Goal: Check status: Check status

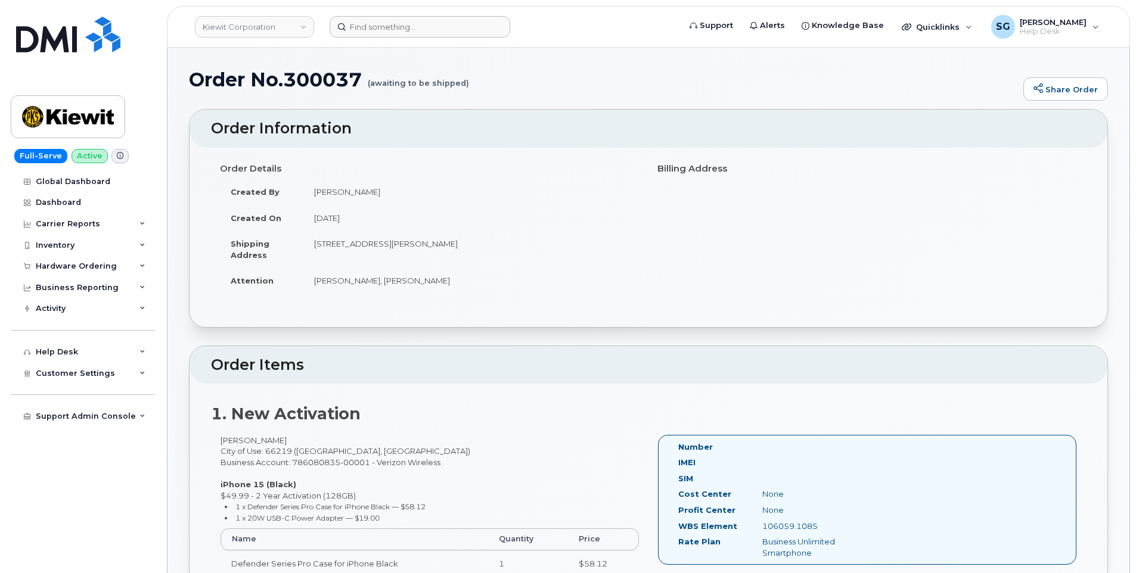
scroll to position [238, 0]
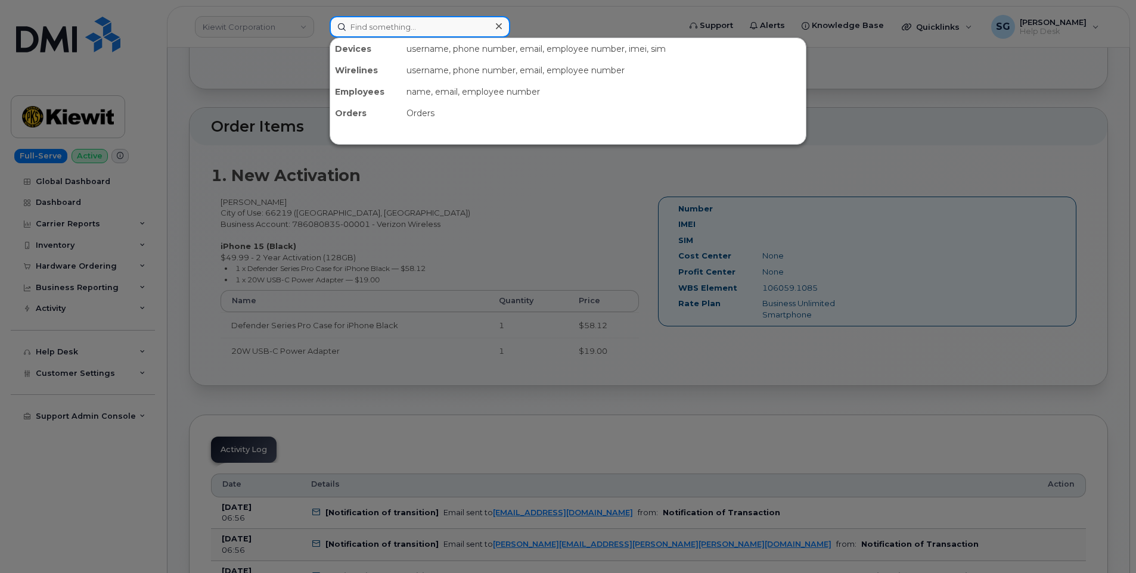
click at [363, 21] on input at bounding box center [420, 26] width 181 height 21
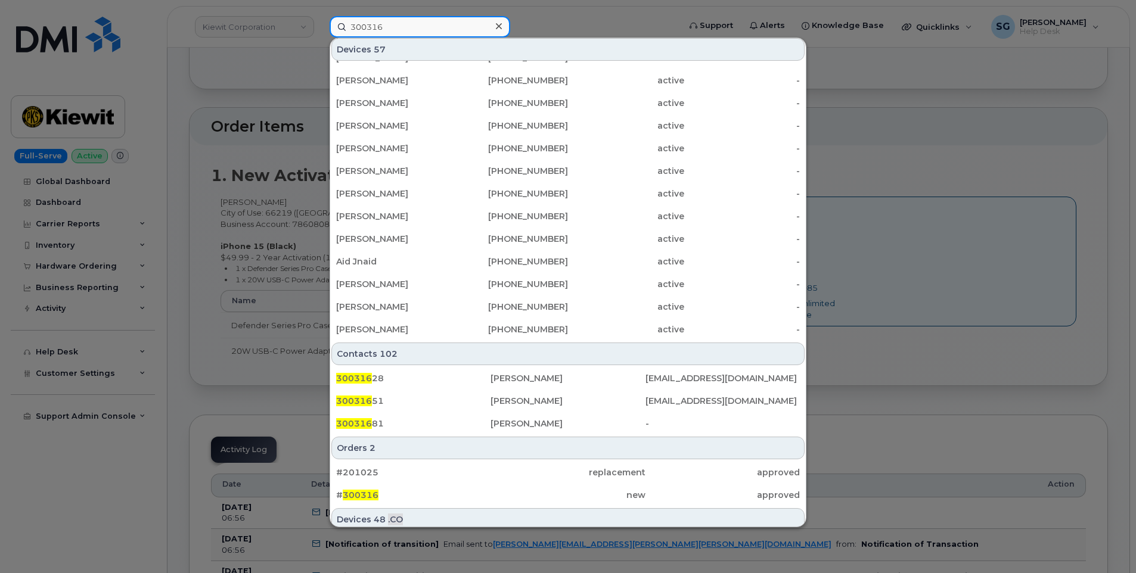
scroll to position [344, 0]
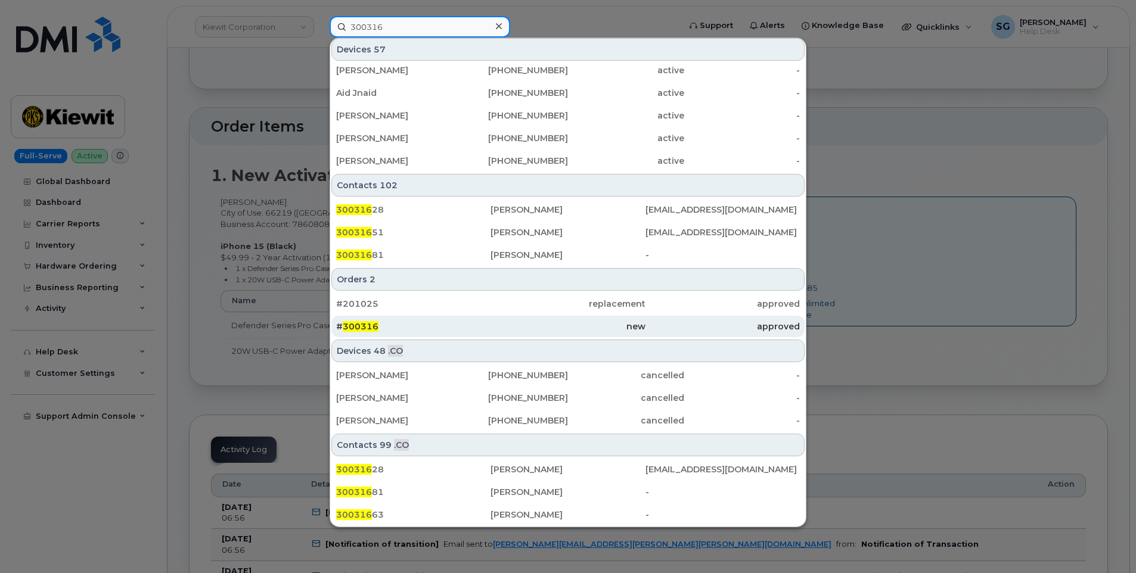
type input "300316"
click at [422, 329] on div "# 300316" at bounding box center [413, 327] width 154 height 12
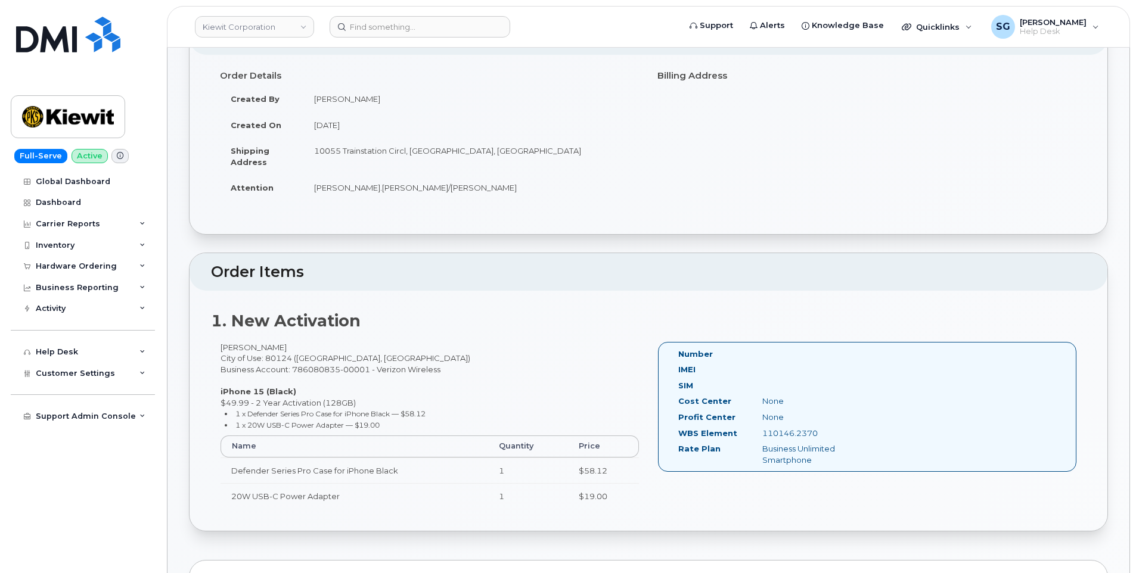
scroll to position [179, 0]
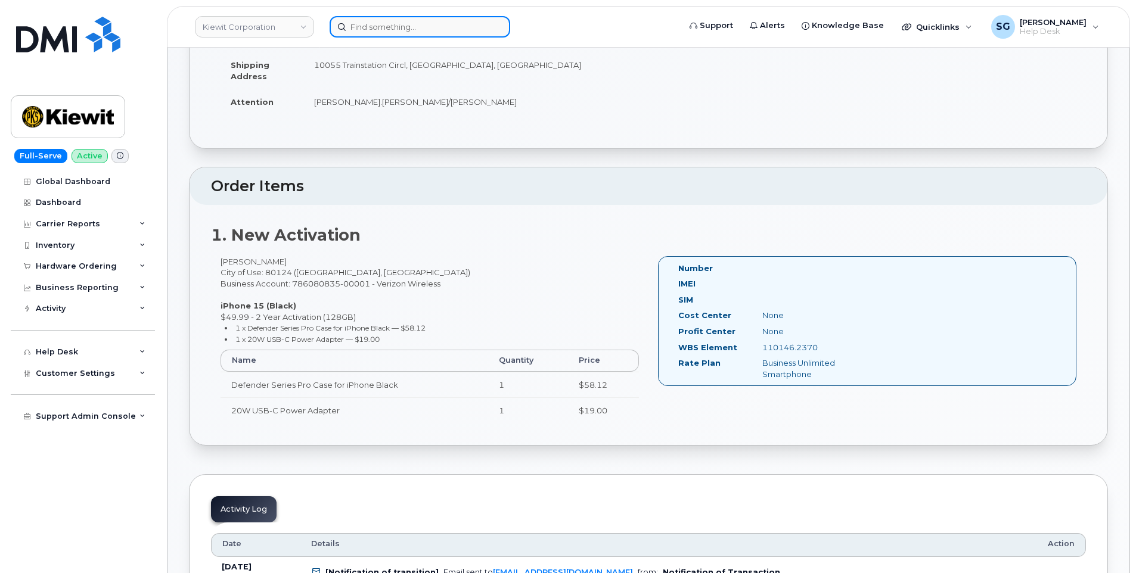
click at [381, 26] on input at bounding box center [420, 26] width 181 height 21
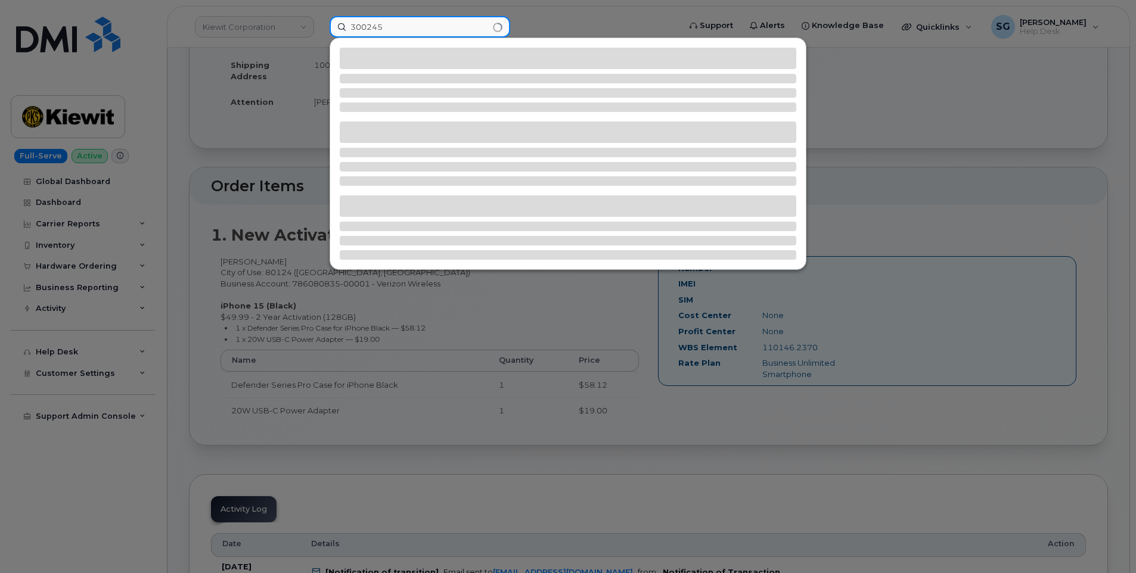
type input "300245"
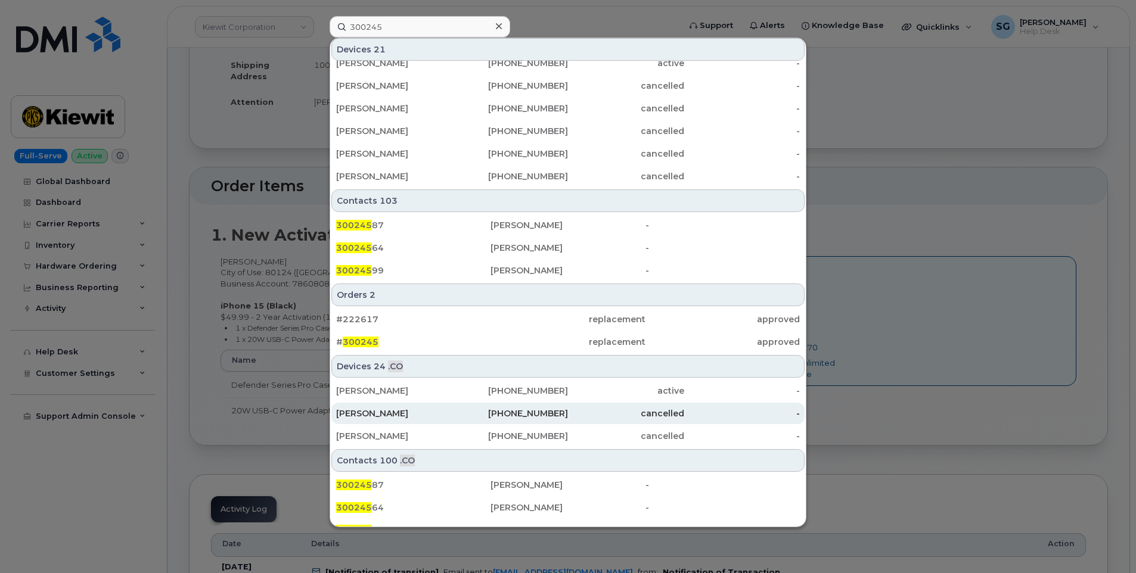
scroll to position [344, 0]
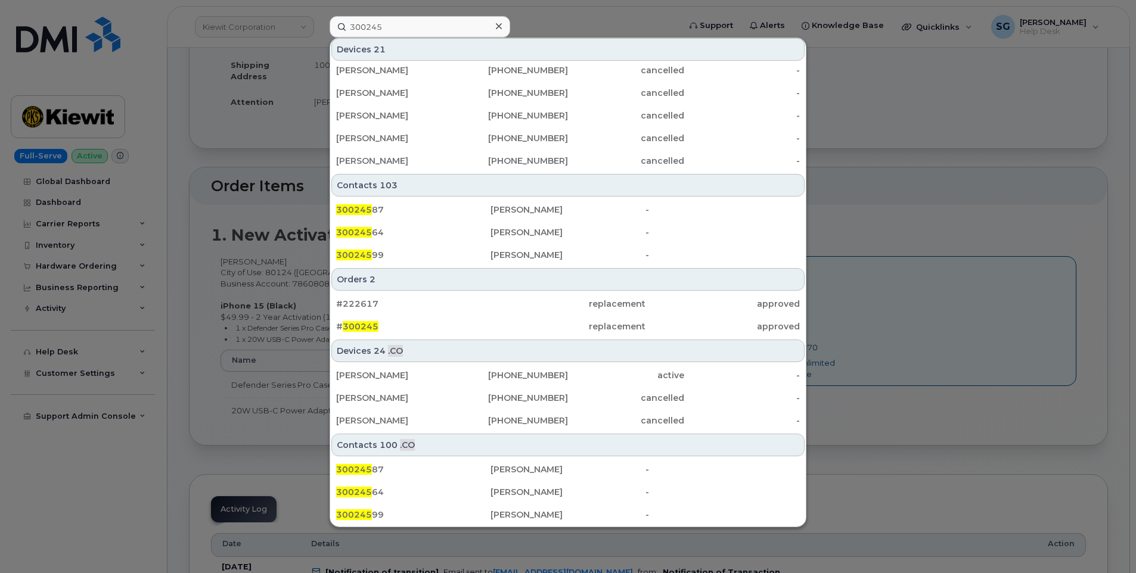
drag, startPoint x: 411, startPoint y: 325, endPoint x: 724, endPoint y: 349, distance: 313.8
click at [411, 325] on div "# 300245" at bounding box center [413, 327] width 154 height 12
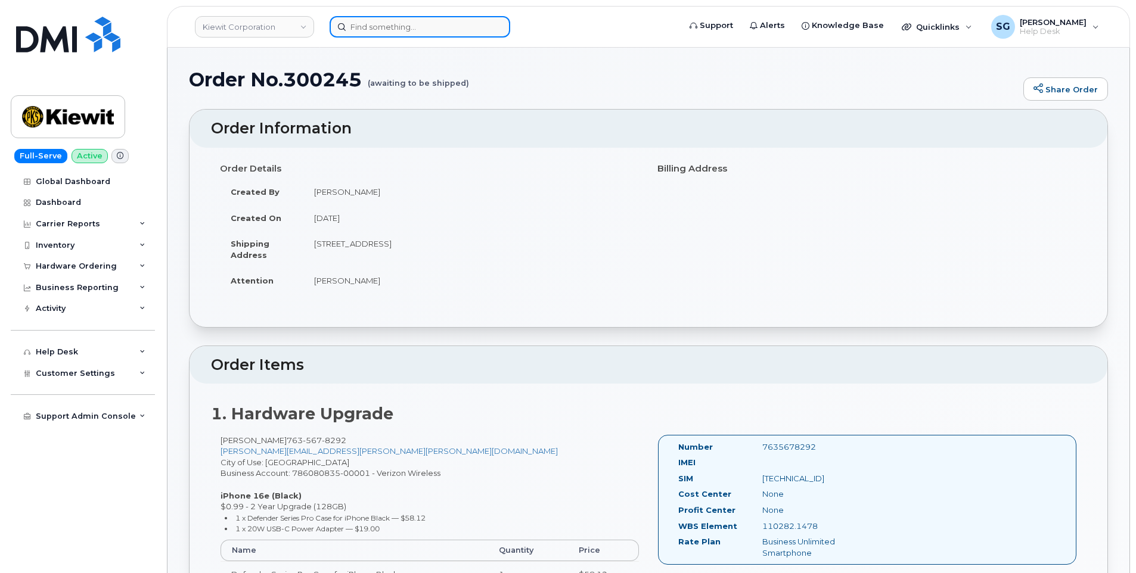
click at [455, 20] on input at bounding box center [420, 26] width 181 height 21
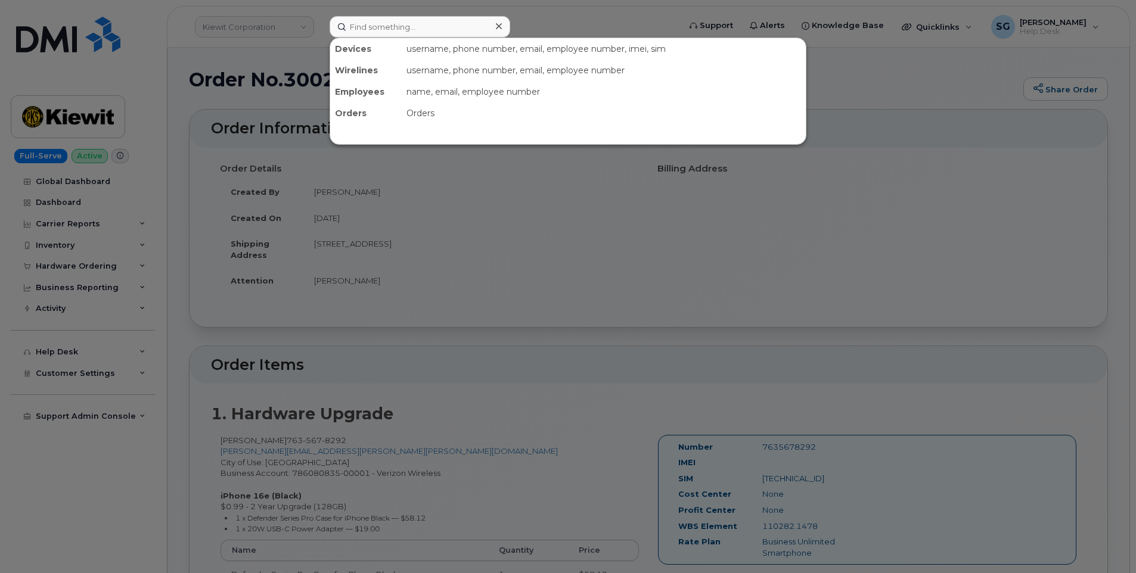
click at [933, 226] on div at bounding box center [568, 286] width 1136 height 573
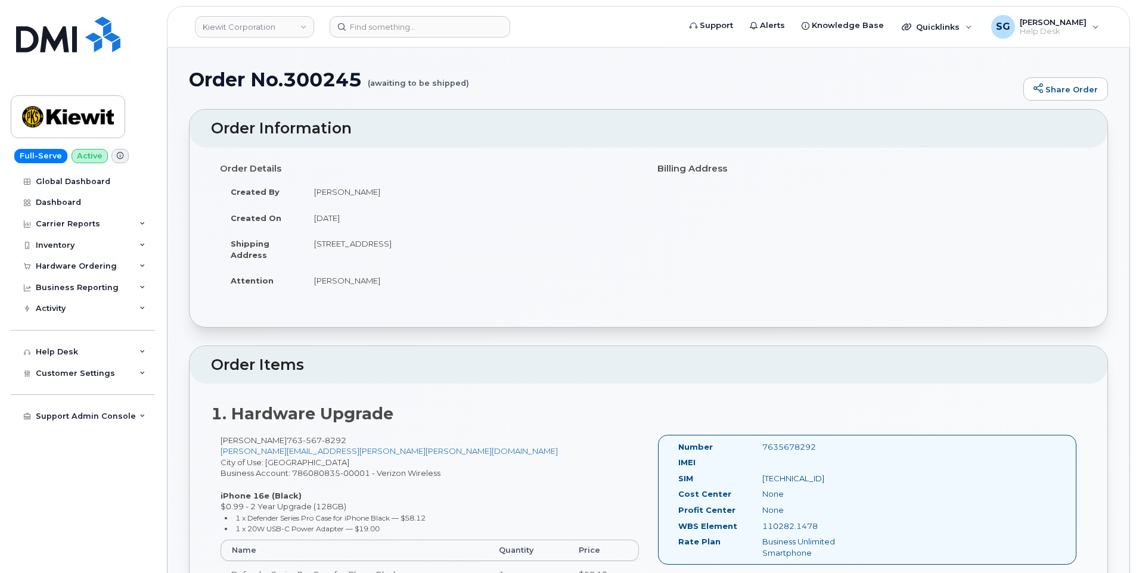
click at [413, 38] on header "Kiewit Corporation Support Alerts Knowledge Base Quicklinks Suspend / Cancel De…" at bounding box center [648, 27] width 963 height 42
click at [411, 33] on input at bounding box center [420, 26] width 181 height 21
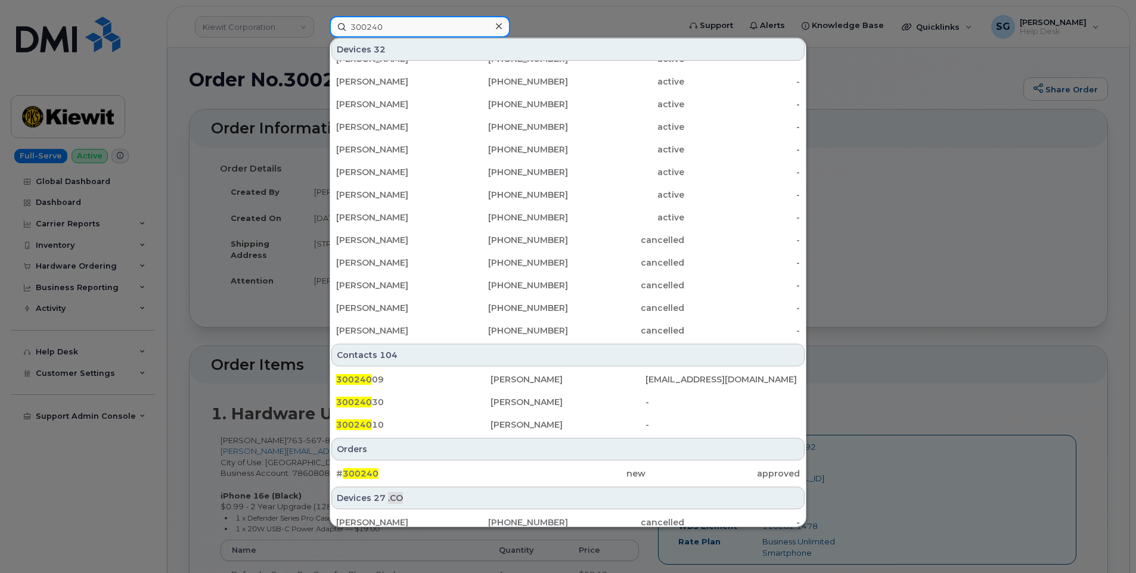
scroll to position [298, 0]
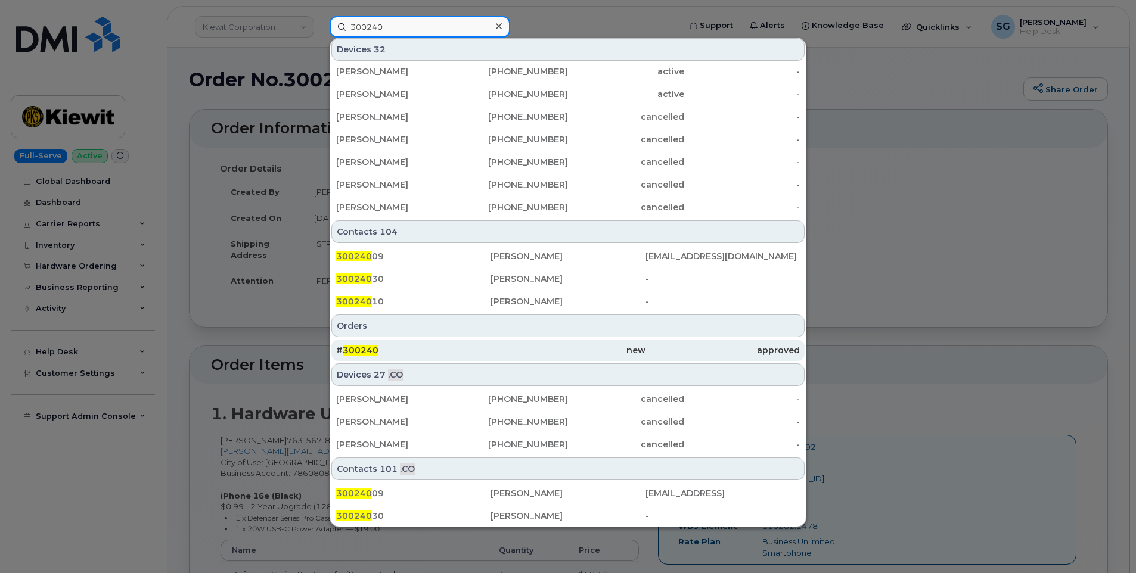
type input "300240"
click at [447, 343] on div "# 300240" at bounding box center [413, 350] width 154 height 21
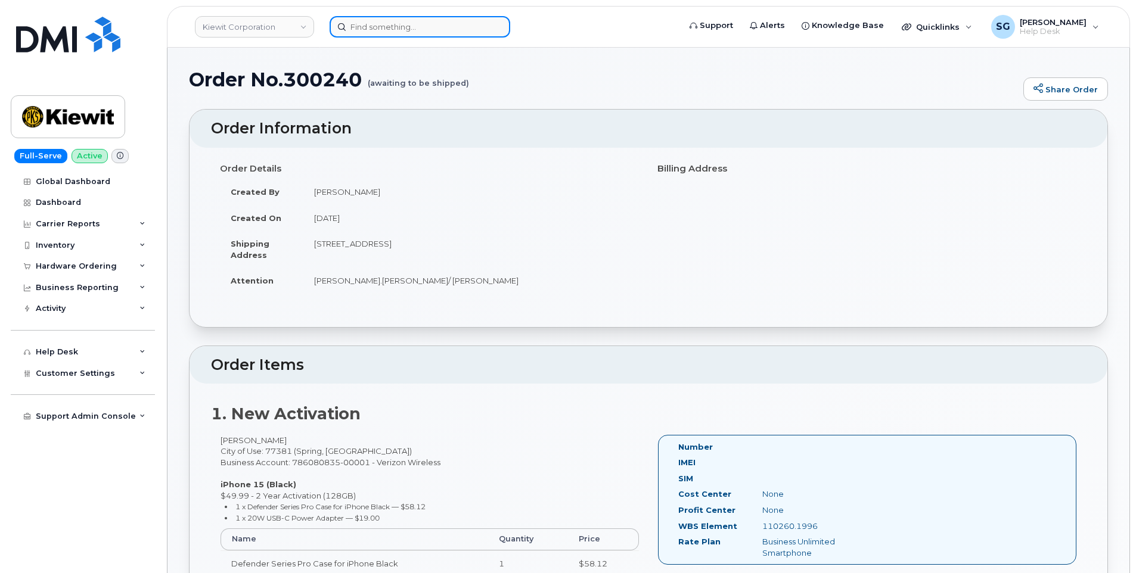
click at [434, 17] on input at bounding box center [420, 26] width 181 height 21
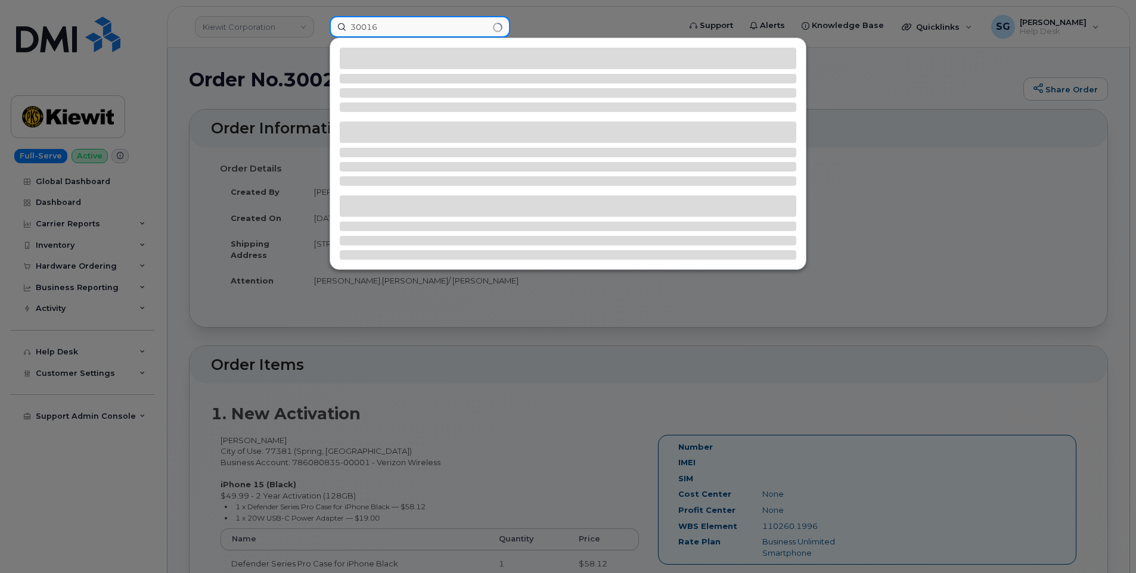
type input "30016"
click at [694, 108] on div at bounding box center [568, 107] width 456 height 10
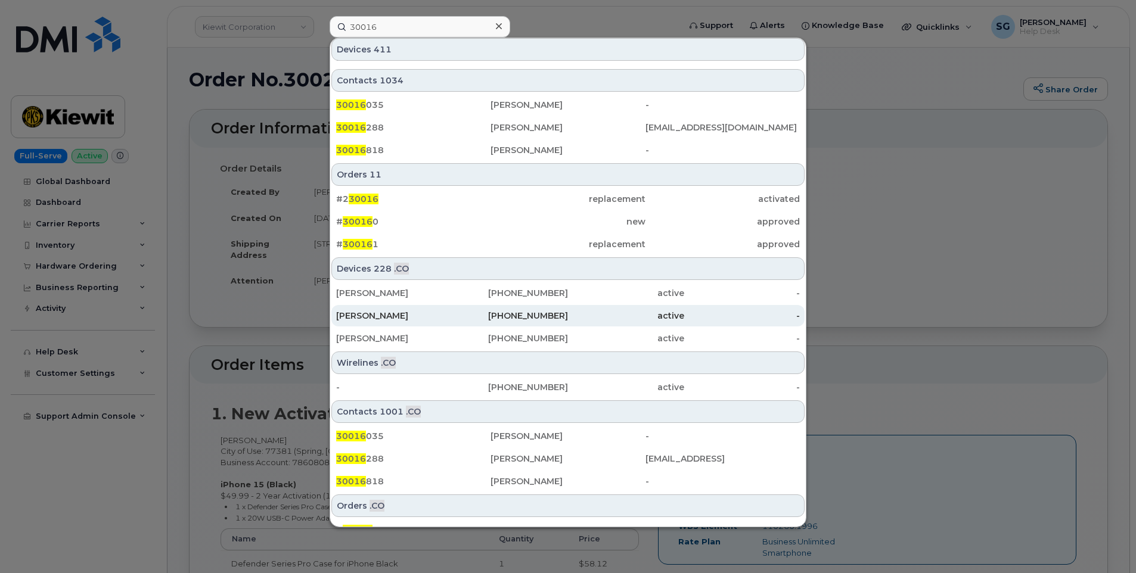
scroll to position [465, 0]
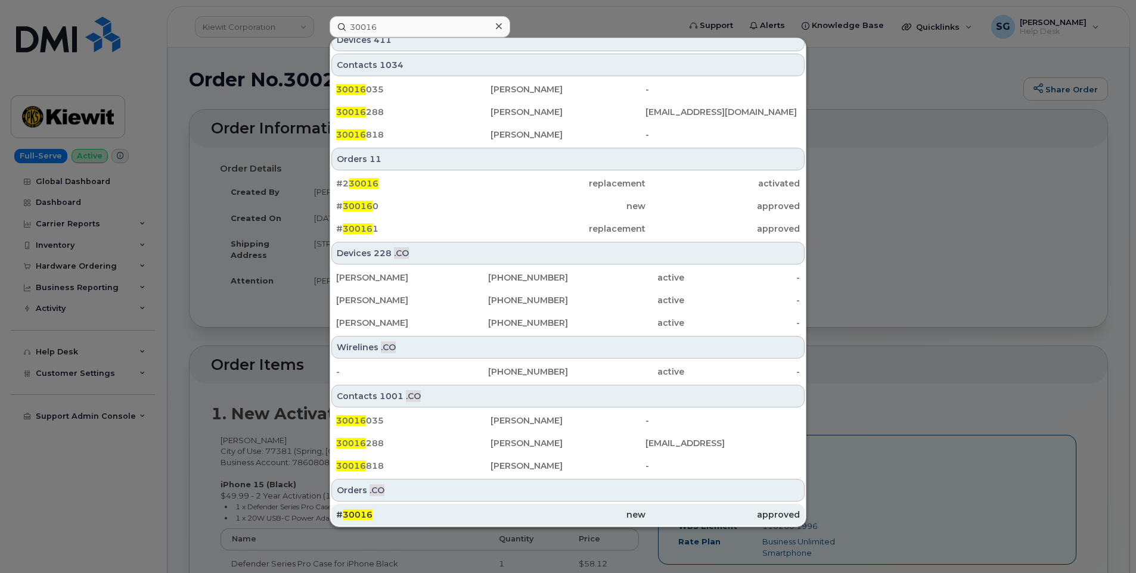
click at [591, 518] on div "new" at bounding box center [567, 515] width 154 height 12
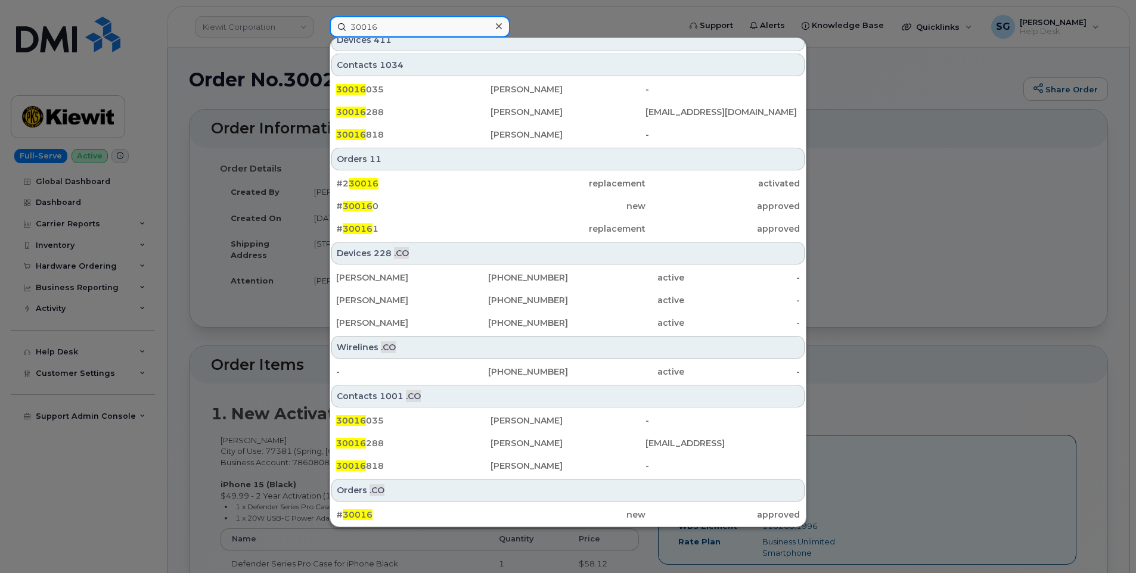
click at [405, 25] on input "30016" at bounding box center [420, 26] width 181 height 21
click at [365, 30] on input "30016" at bounding box center [420, 26] width 181 height 21
click at [369, 27] on input "30016" at bounding box center [420, 26] width 181 height 21
click at [429, 23] on input "30016" at bounding box center [420, 26] width 181 height 21
click at [440, 29] on input "30016" at bounding box center [420, 26] width 181 height 21
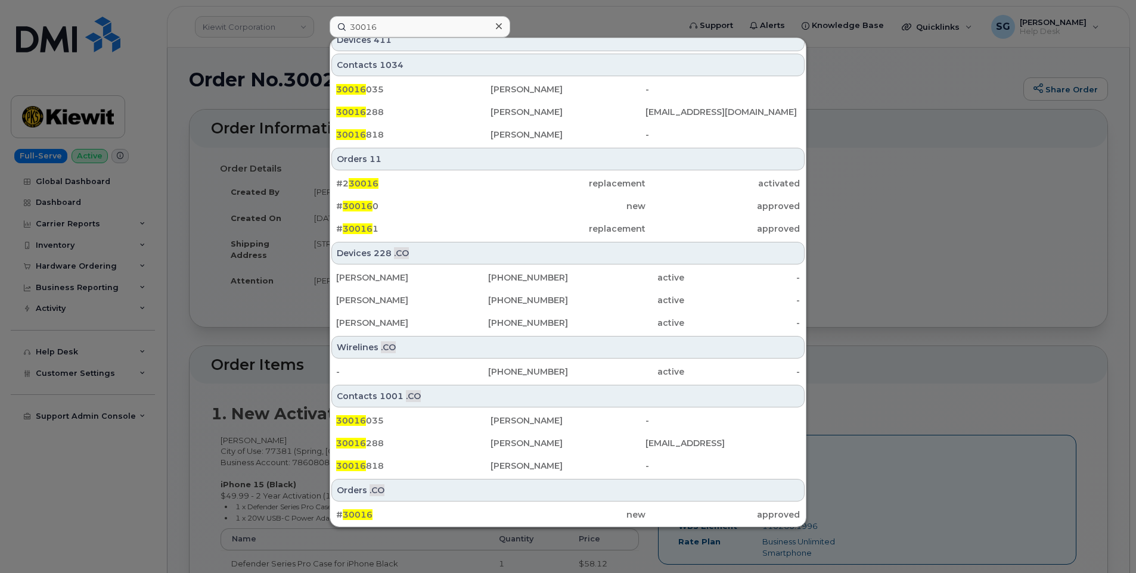
click at [671, 60] on div "Contacts 1034" at bounding box center [567, 65] width 473 height 23
click at [369, 29] on input "30016" at bounding box center [420, 26] width 181 height 21
click at [413, 23] on input "30016" at bounding box center [420, 26] width 181 height 21
drag, startPoint x: 421, startPoint y: 27, endPoint x: 445, endPoint y: 21, distance: 23.9
click at [421, 27] on input "30016" at bounding box center [420, 26] width 181 height 21
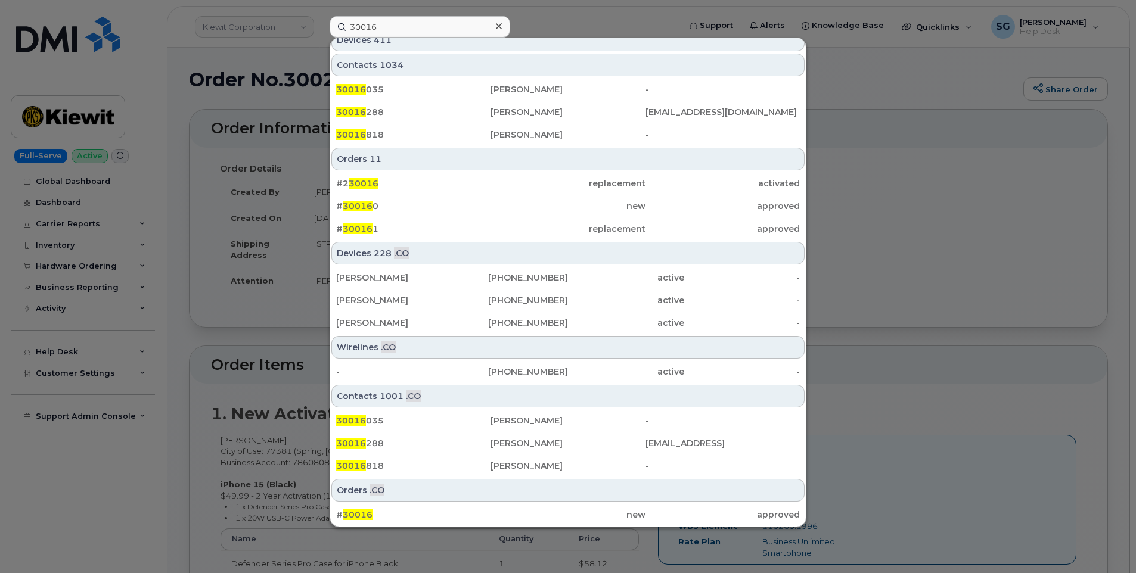
click at [502, 26] on div at bounding box center [498, 26] width 17 height 17
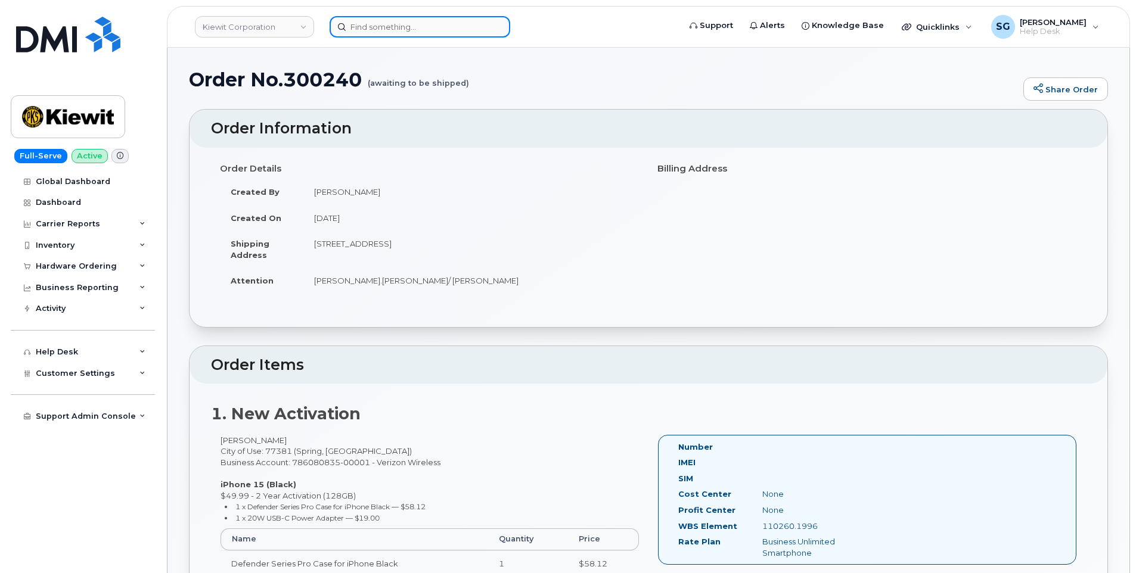
click at [465, 21] on input at bounding box center [420, 26] width 181 height 21
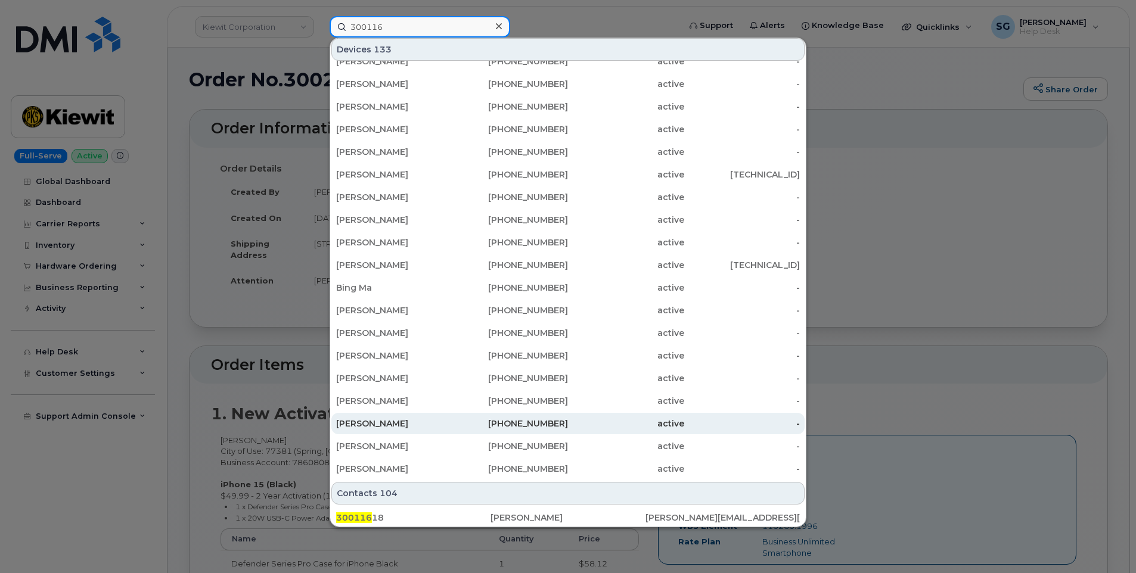
scroll to position [238, 0]
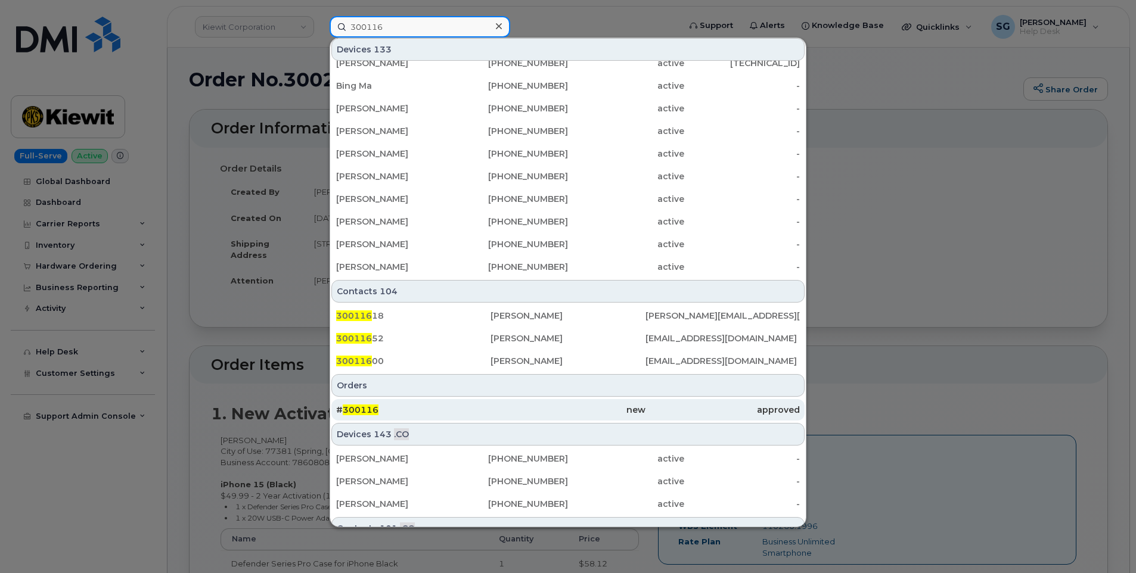
type input "300116"
click at [434, 409] on div "# 300116" at bounding box center [413, 410] width 154 height 12
click at [459, 414] on div "# 300116" at bounding box center [413, 410] width 154 height 12
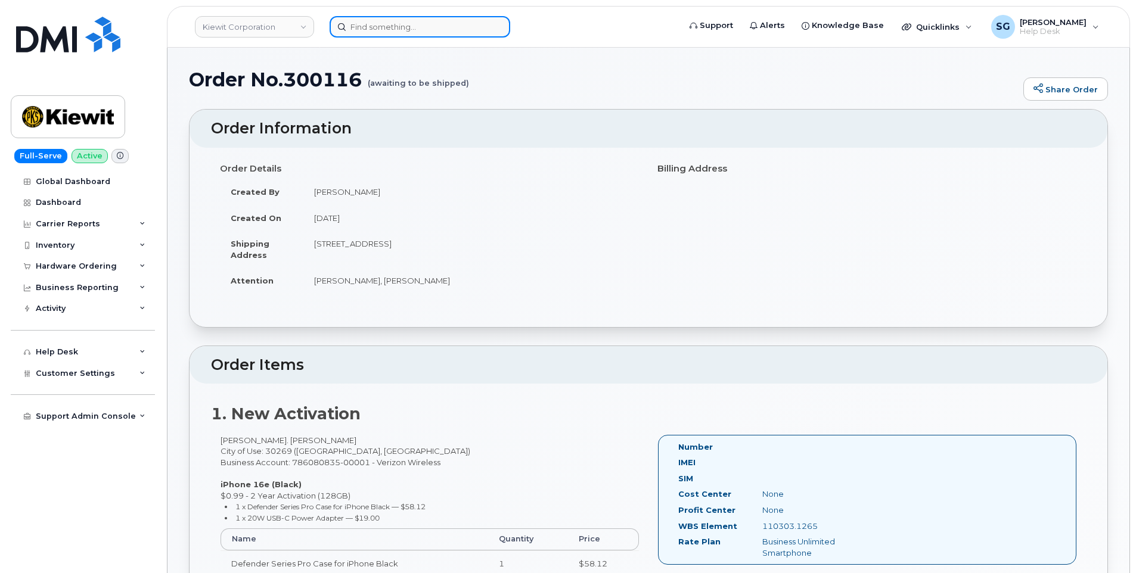
click at [419, 29] on input at bounding box center [420, 26] width 181 height 21
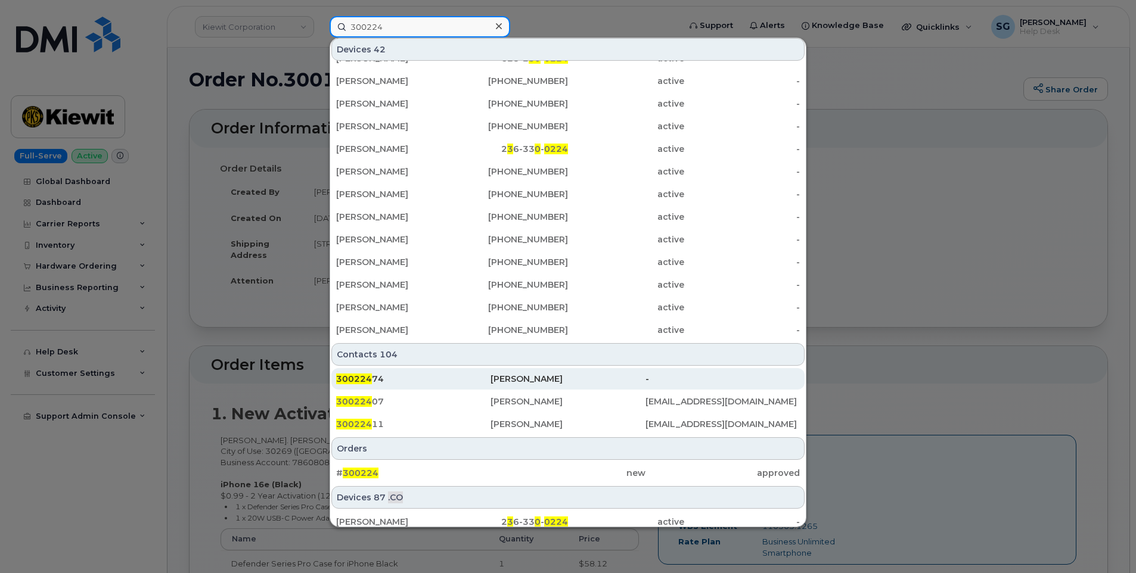
scroll to position [322, 0]
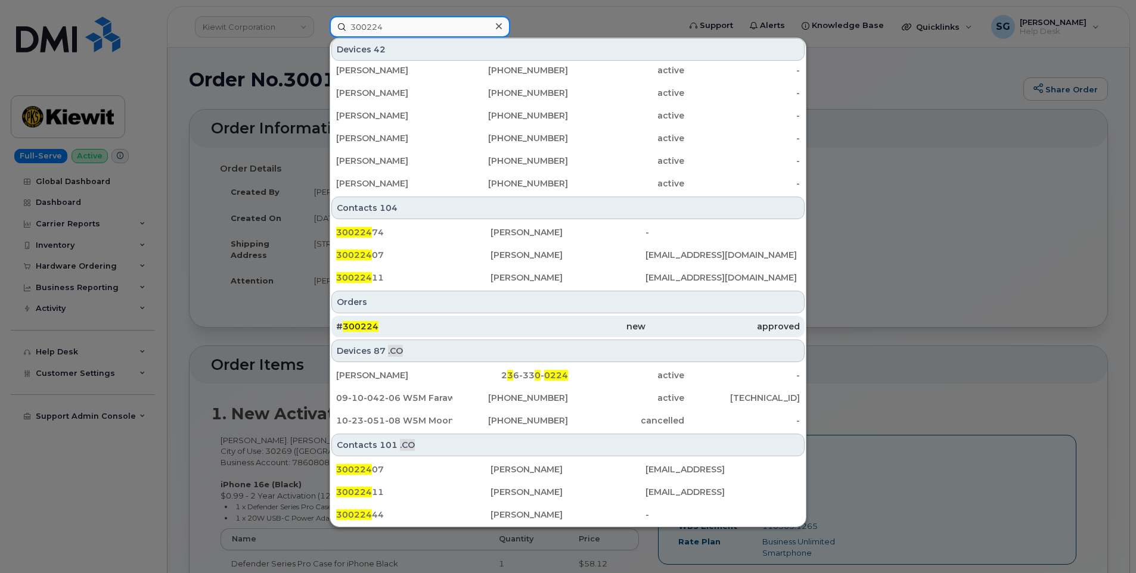
type input "300224"
click at [442, 323] on div "# 300224" at bounding box center [413, 327] width 154 height 12
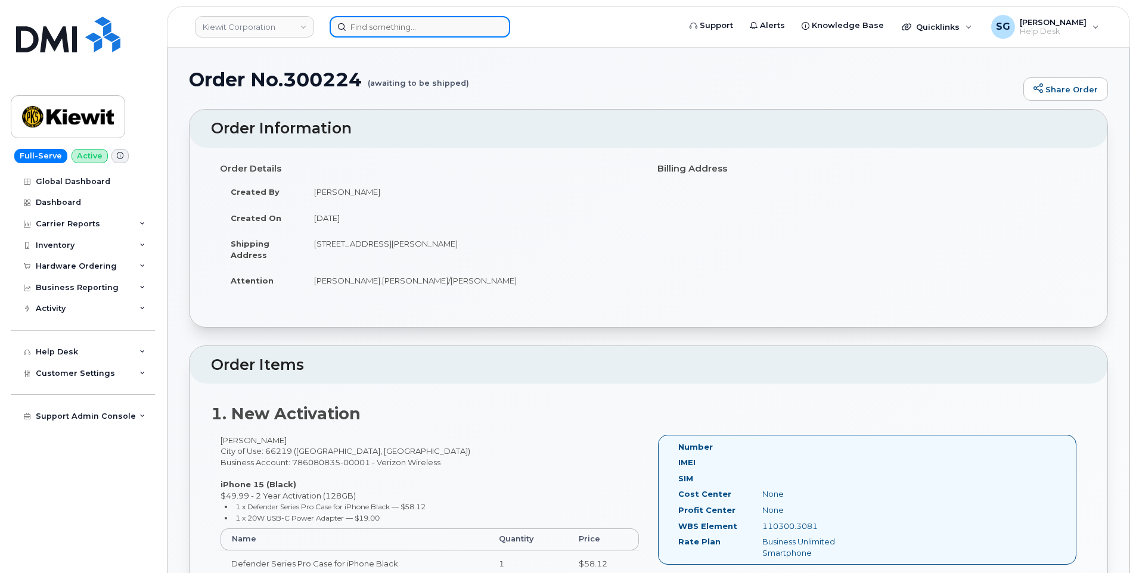
click at [439, 23] on input at bounding box center [420, 26] width 181 height 21
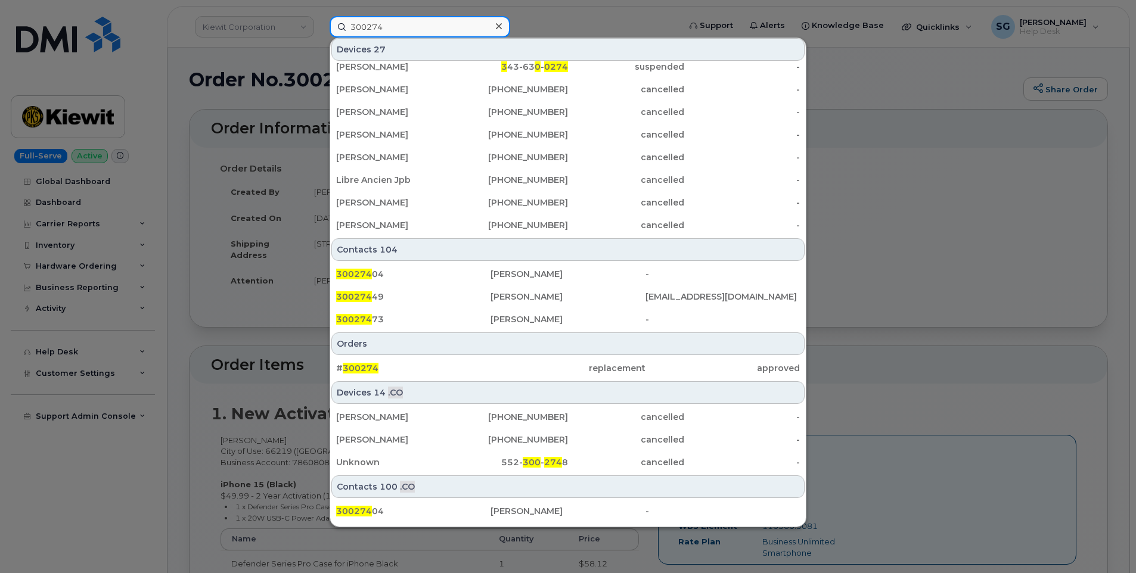
scroll to position [322, 0]
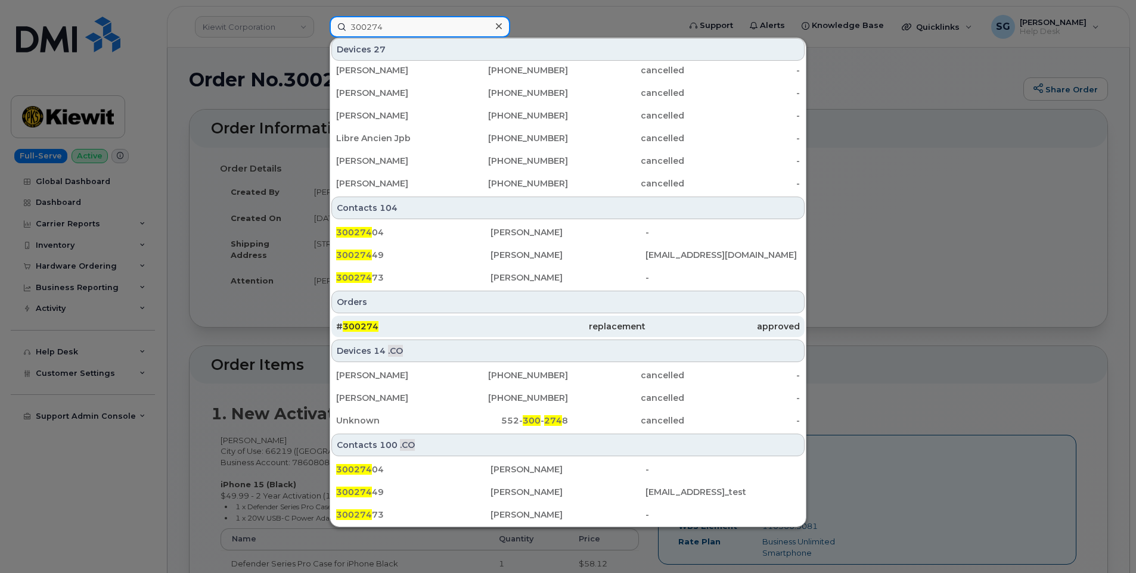
type input "300274"
click at [459, 318] on div "# 300274" at bounding box center [413, 326] width 154 height 21
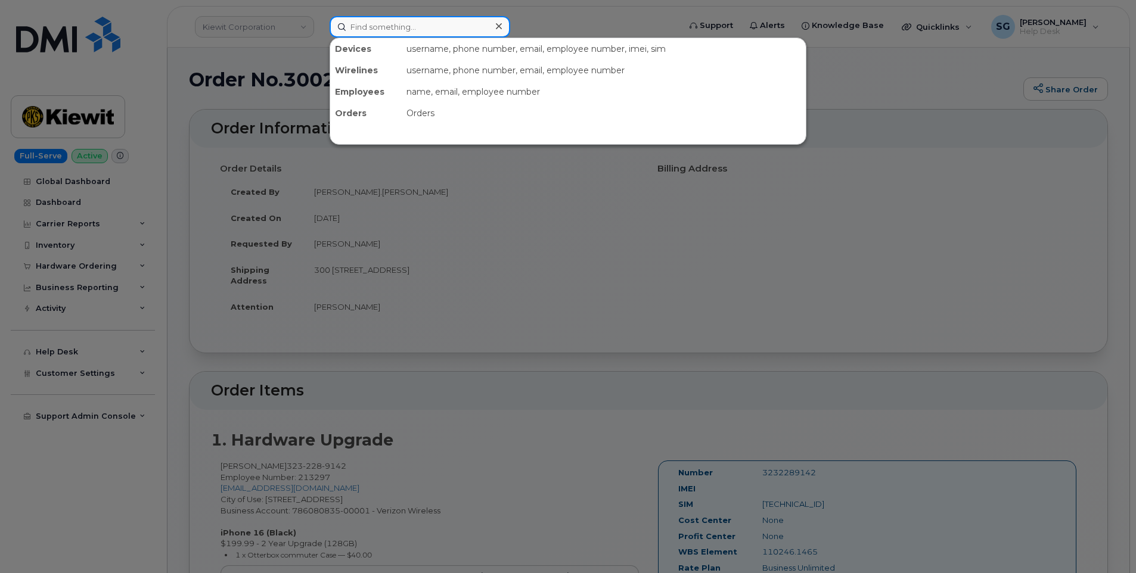
click at [461, 24] on input at bounding box center [420, 26] width 181 height 21
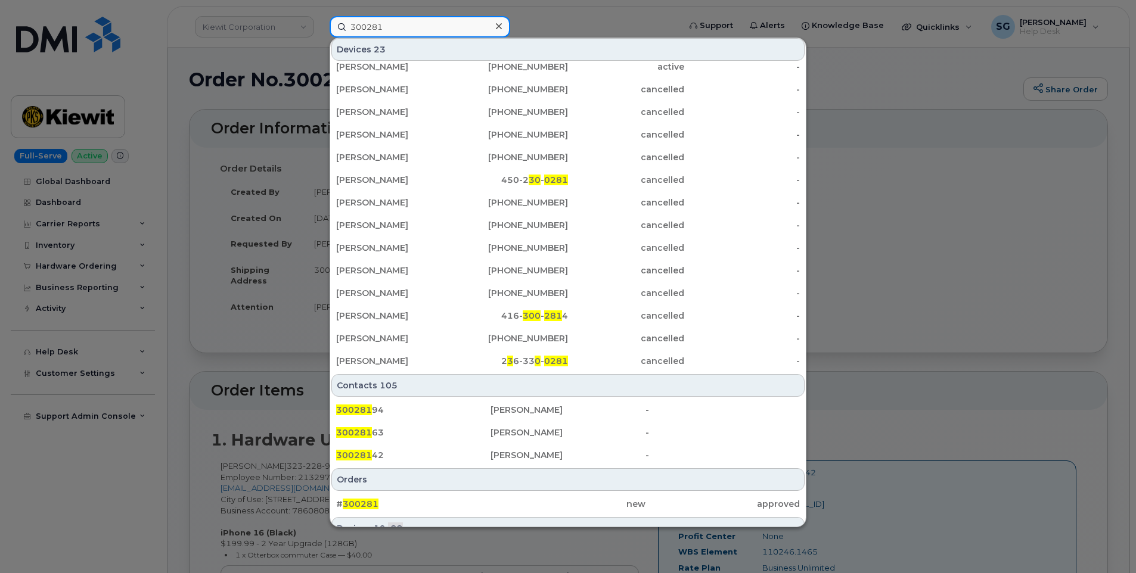
scroll to position [298, 0]
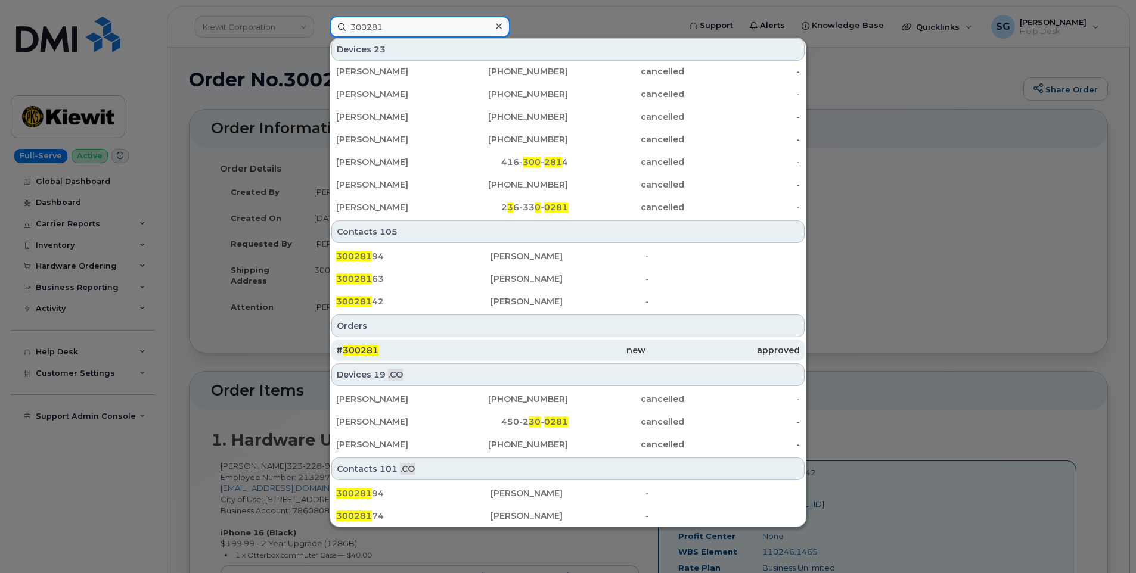
type input "300281"
click at [486, 346] on div "# 300281" at bounding box center [413, 350] width 154 height 12
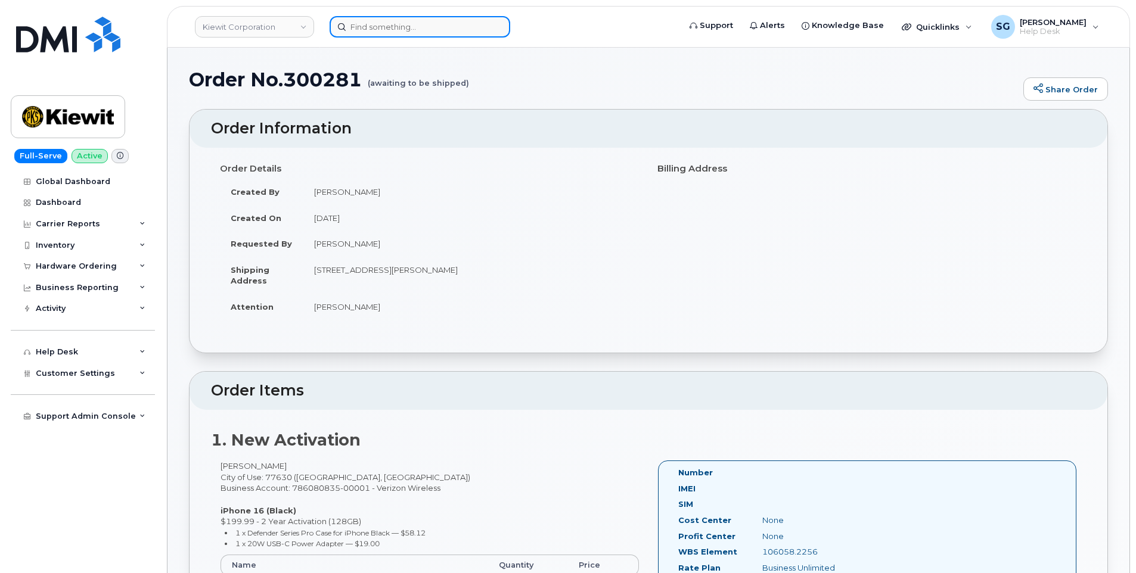
click at [452, 31] on input at bounding box center [420, 26] width 181 height 21
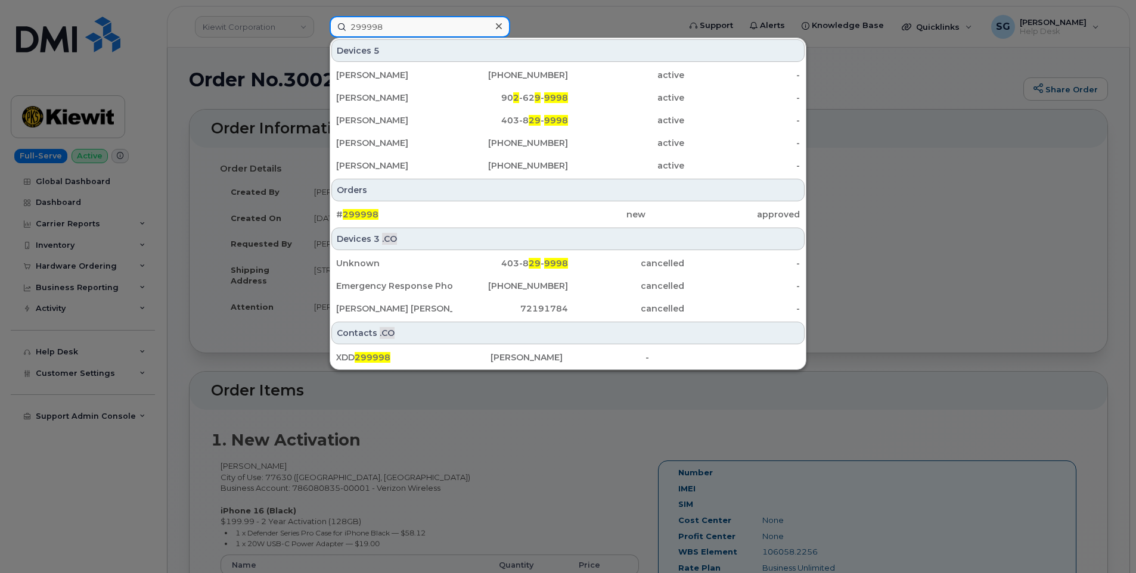
type input "299998"
click at [446, 215] on div "# 299998" at bounding box center [413, 215] width 154 height 12
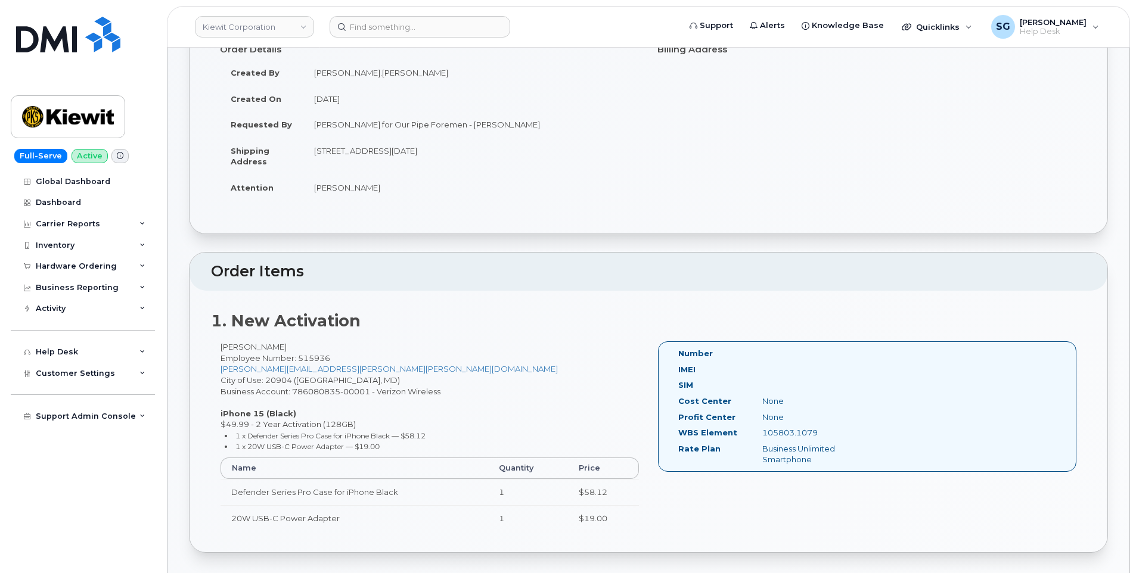
scroll to position [238, 0]
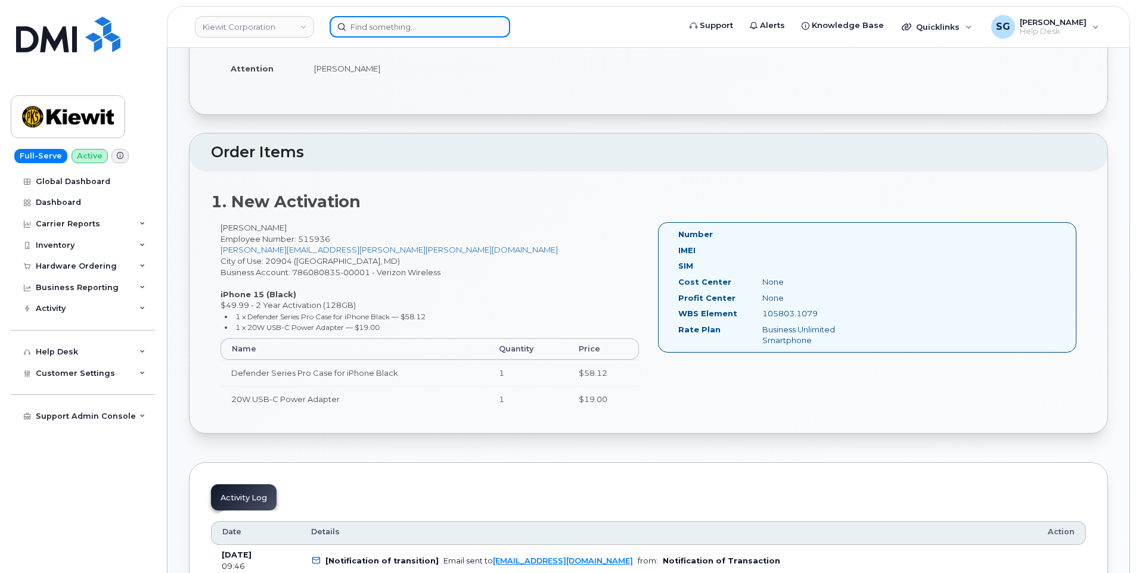
click at [470, 30] on input at bounding box center [420, 26] width 181 height 21
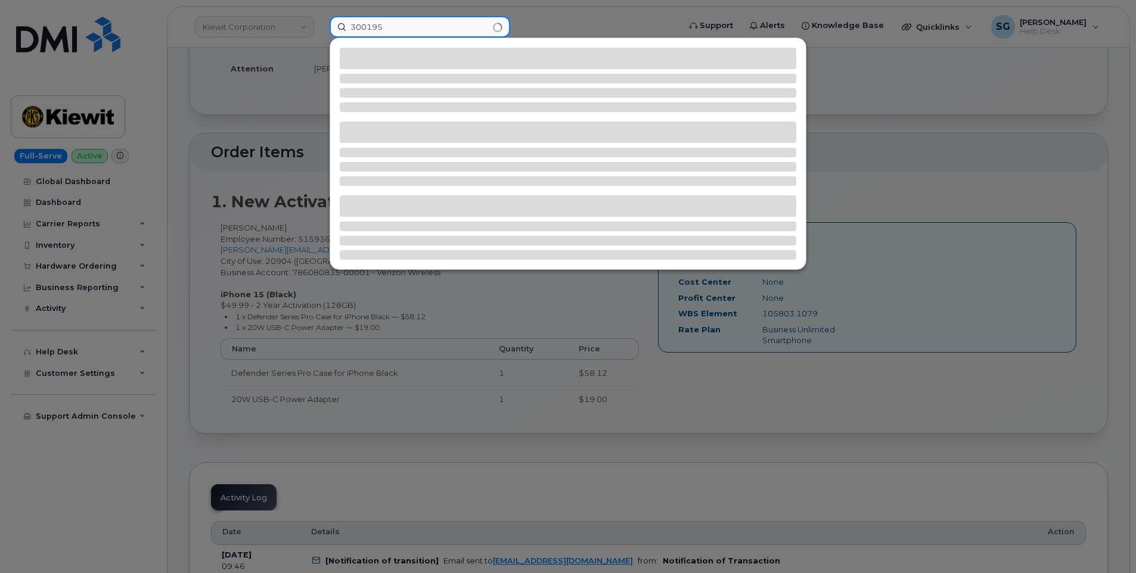
type input "300195"
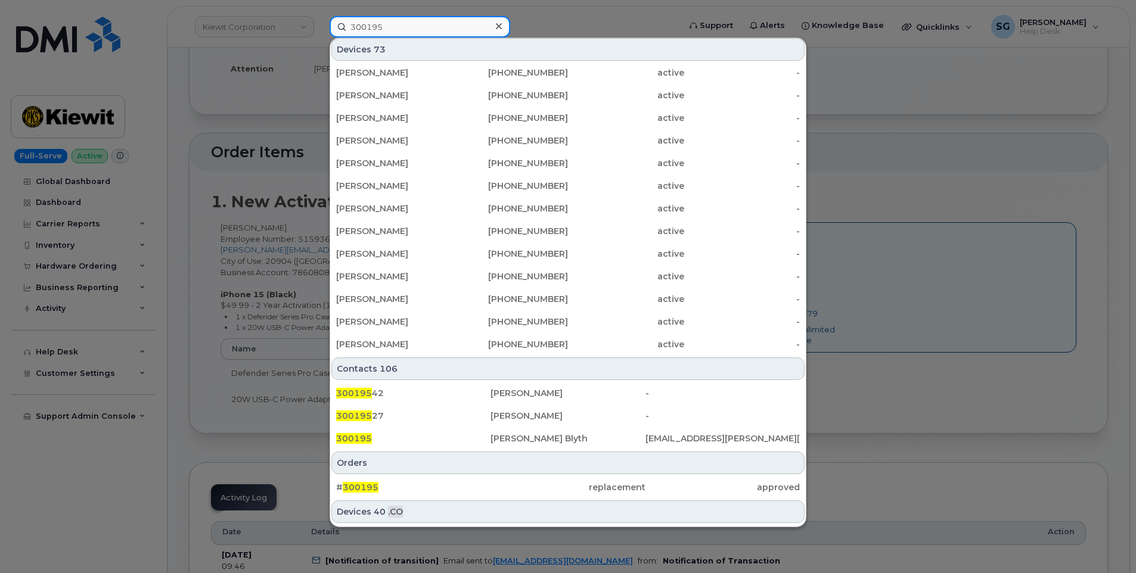
scroll to position [322, 0]
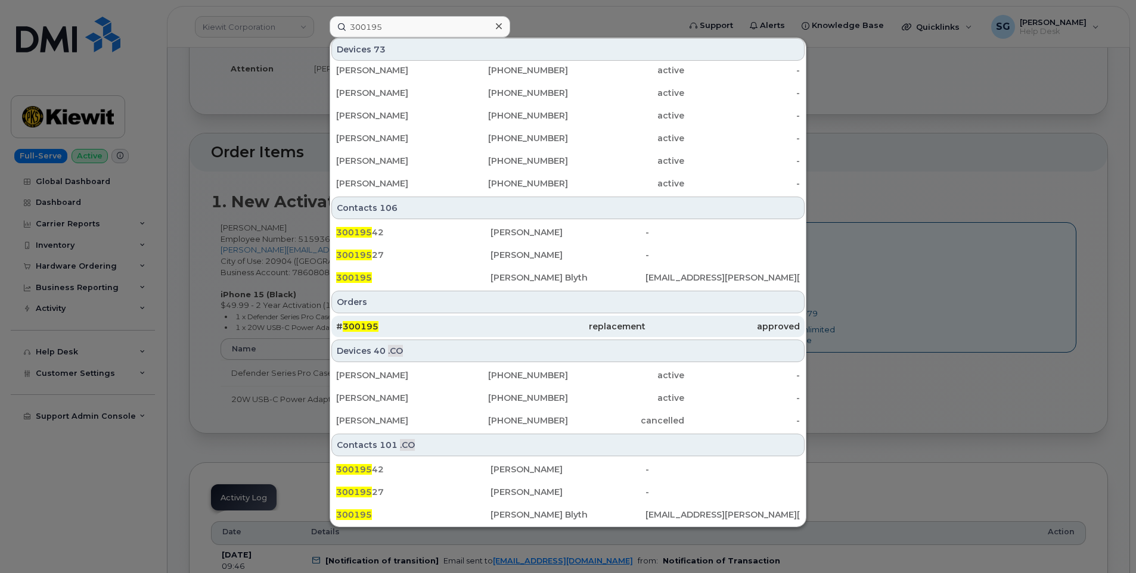
click at [445, 325] on div "# 300195" at bounding box center [413, 327] width 154 height 12
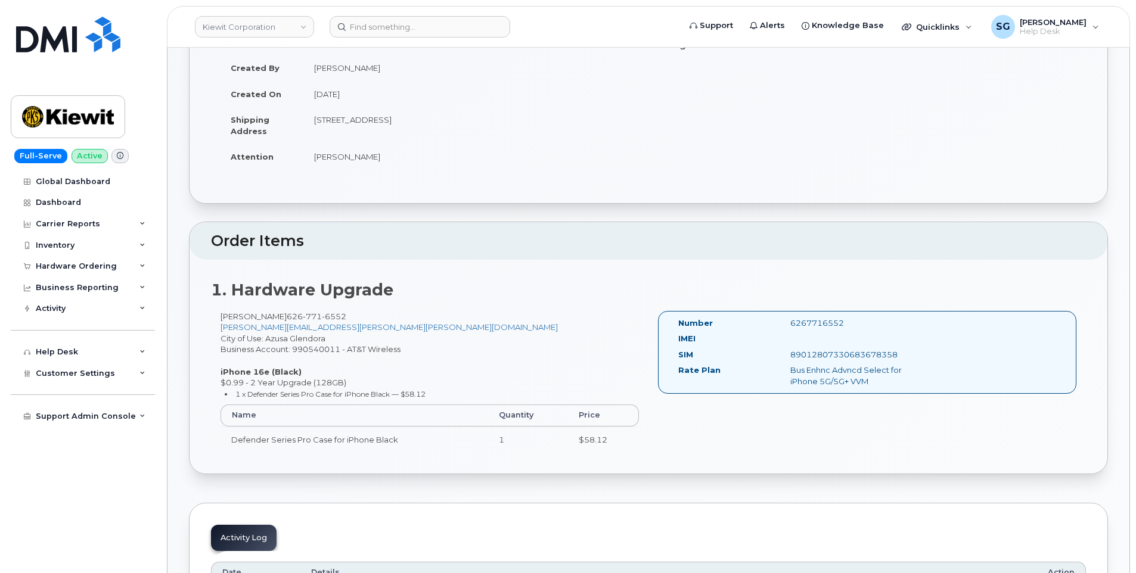
scroll to position [119, 0]
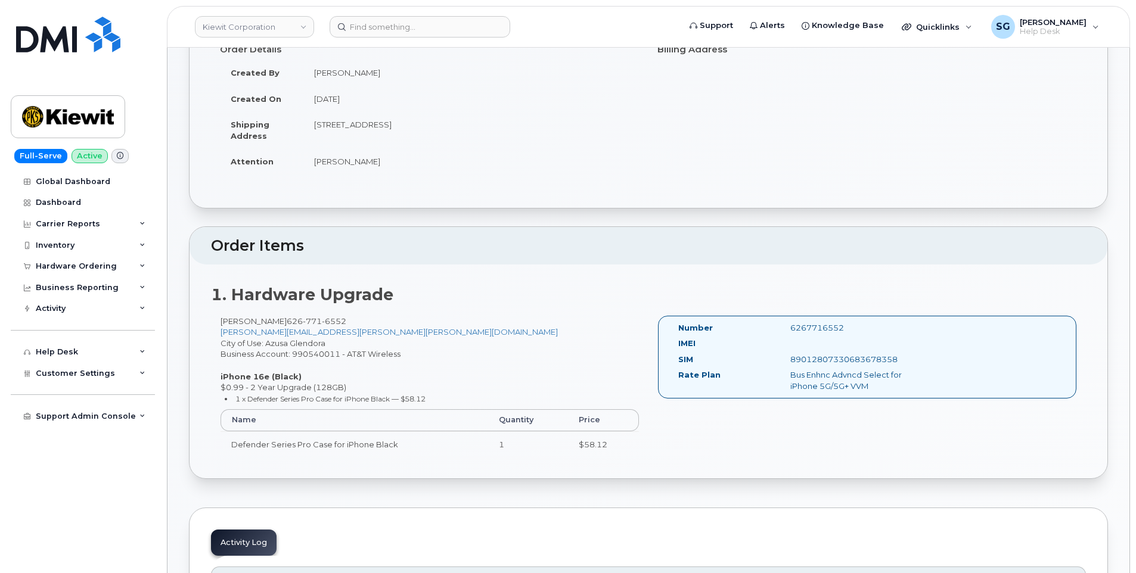
click at [866, 406] on div "Number 6267716552 IMEI SIM 89012807330683678358 Rate Plan Bus Enhnc Advncd Sele…" at bounding box center [866, 363] width 437 height 94
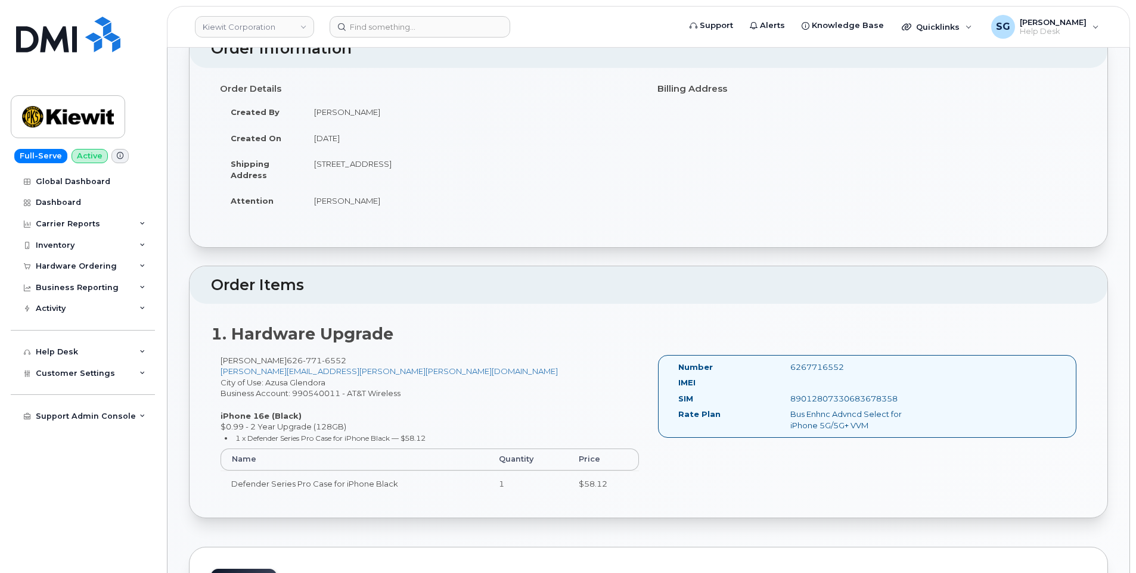
scroll to position [0, 0]
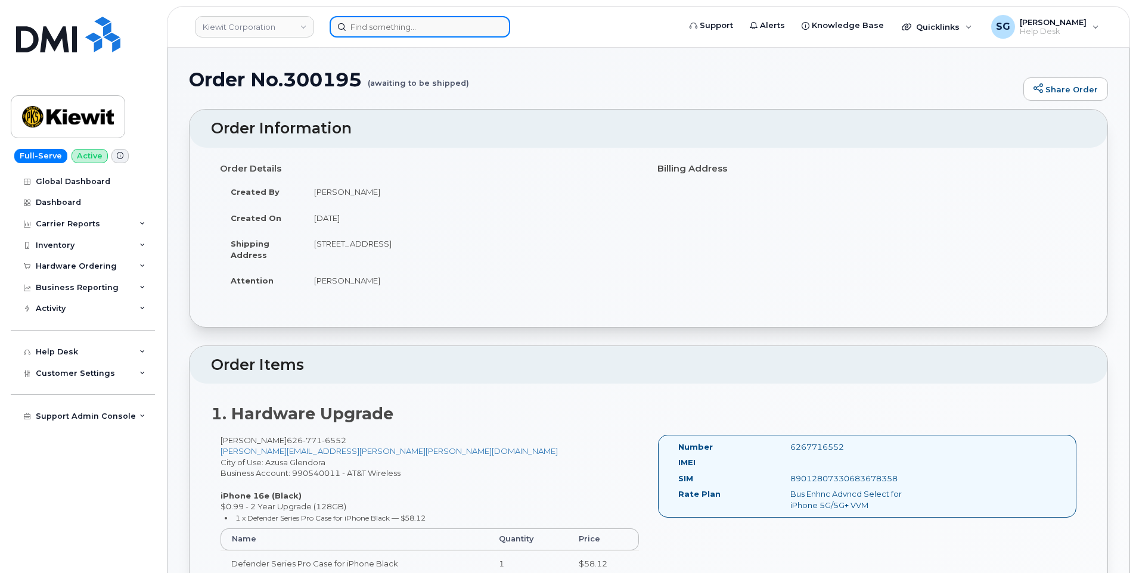
click at [448, 23] on input at bounding box center [420, 26] width 181 height 21
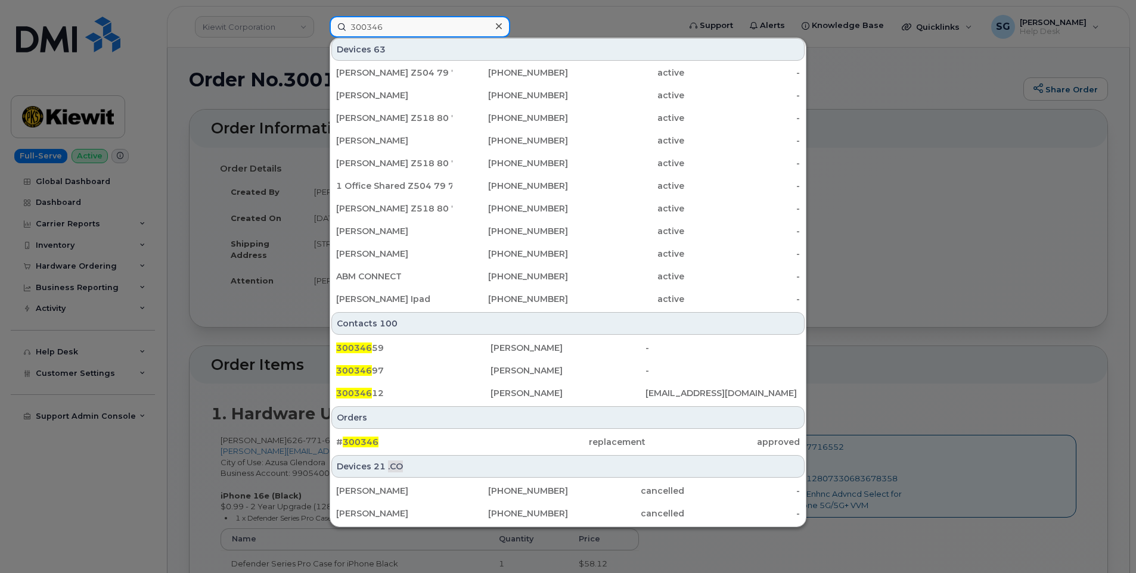
scroll to position [322, 0]
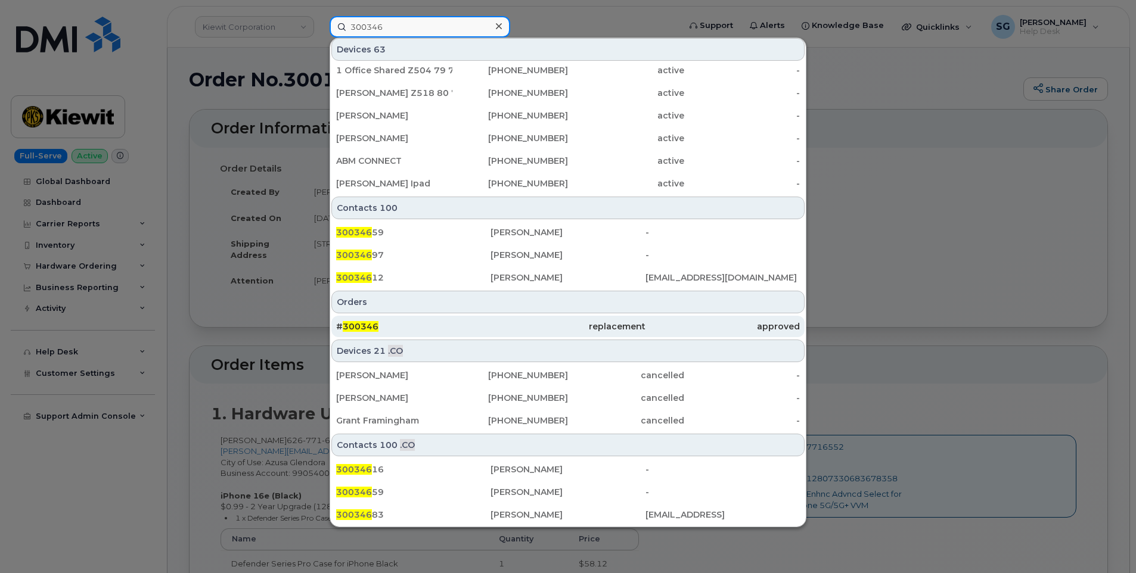
type input "300346"
drag, startPoint x: 439, startPoint y: 325, endPoint x: 434, endPoint y: 336, distance: 11.5
click at [439, 325] on div "# 300346" at bounding box center [413, 327] width 154 height 12
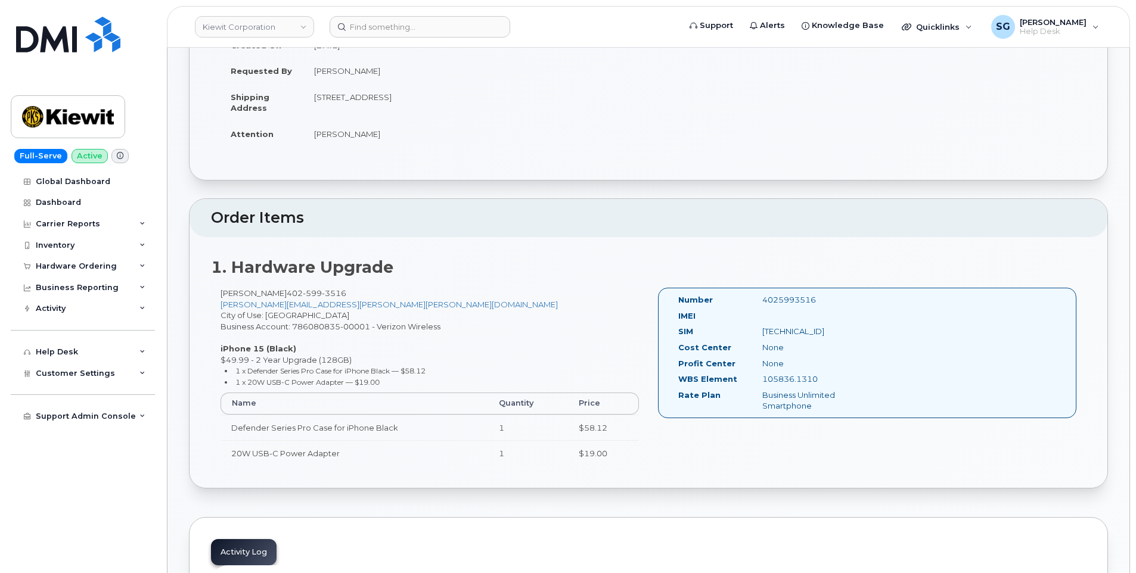
scroll to position [179, 0]
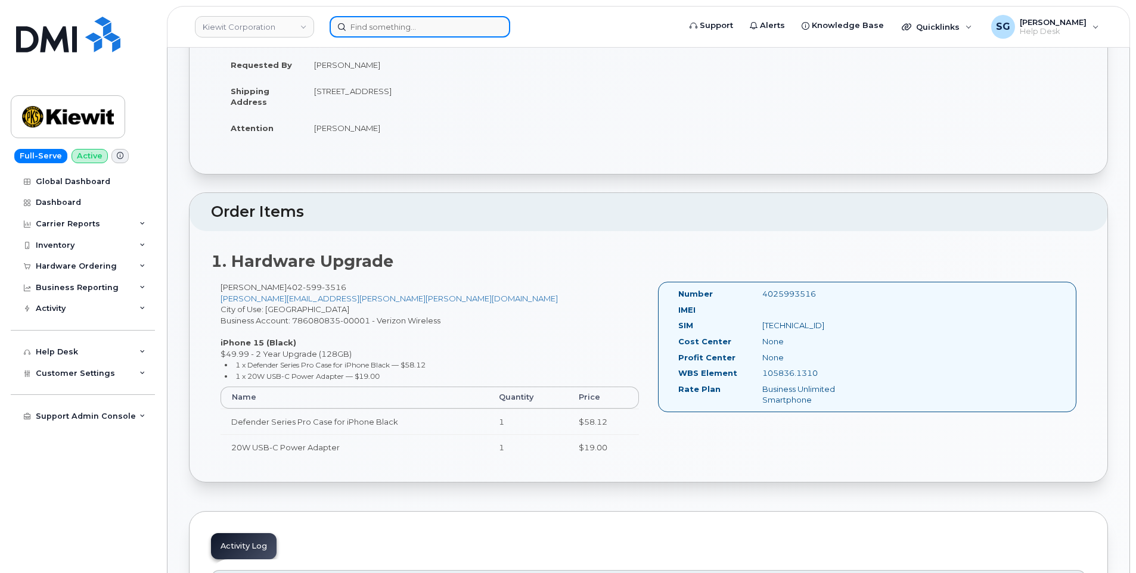
click at [369, 29] on input at bounding box center [420, 26] width 181 height 21
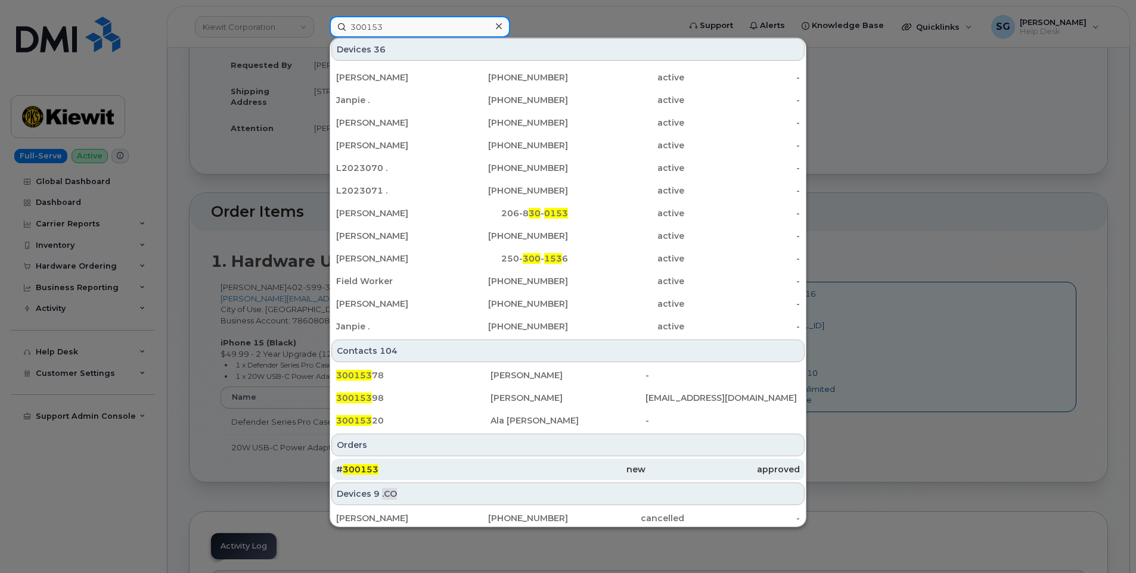
type input "300153"
drag, startPoint x: 429, startPoint y: 471, endPoint x: 424, endPoint y: 479, distance: 9.1
click at [430, 471] on div "# 300153" at bounding box center [413, 470] width 154 height 12
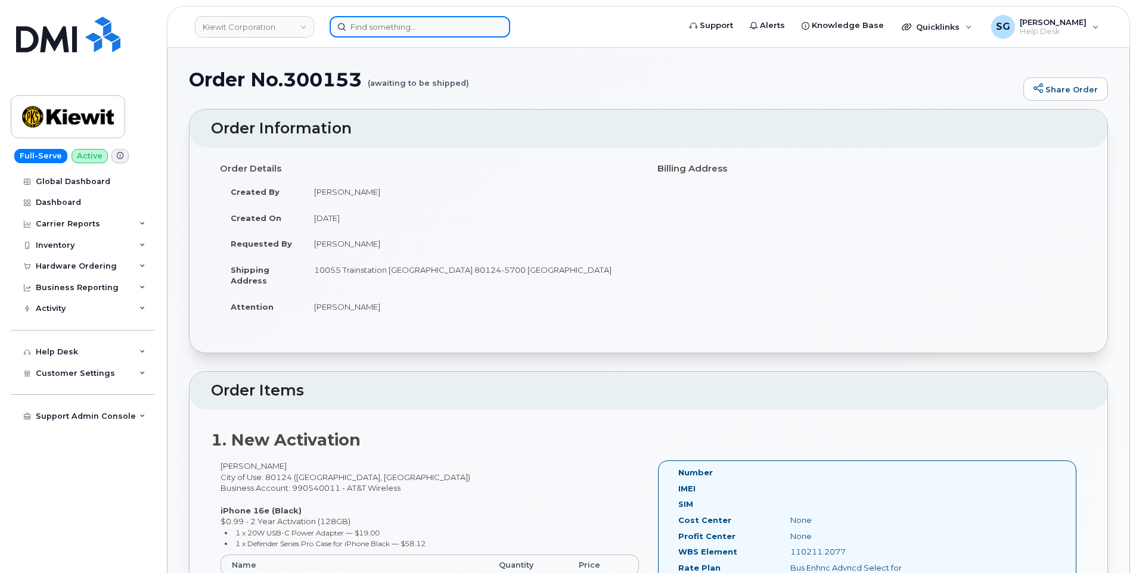
click at [425, 20] on input at bounding box center [420, 26] width 181 height 21
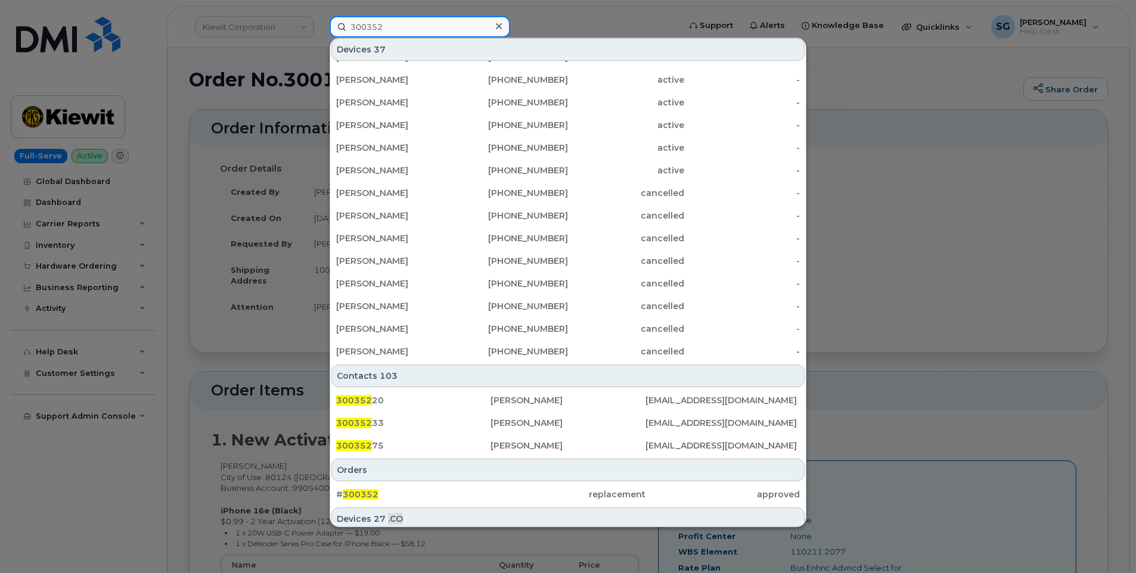
scroll to position [298, 0]
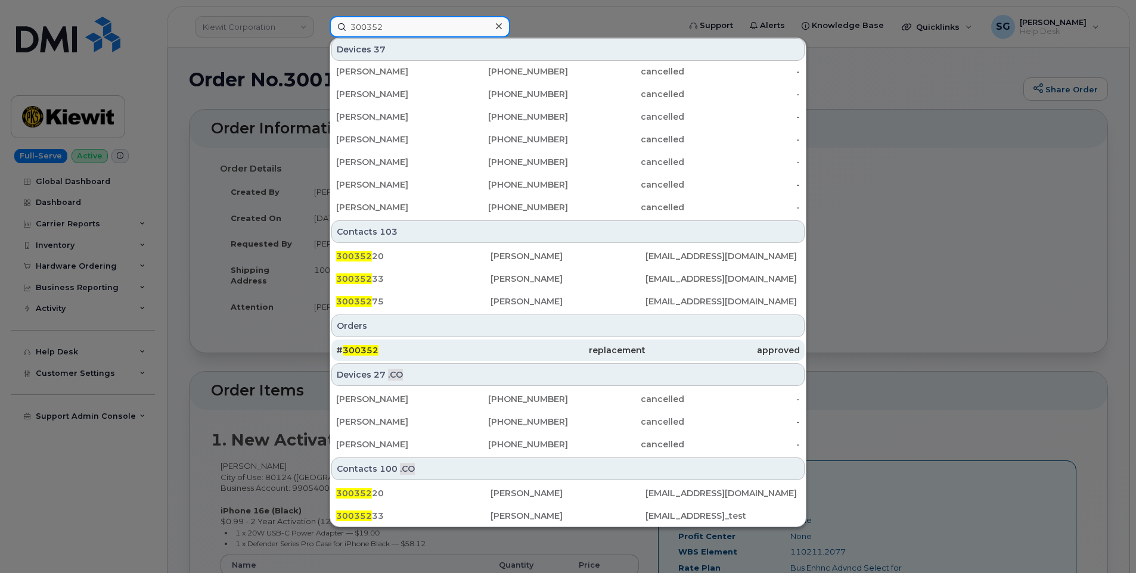
type input "300352"
click at [409, 350] on div "# 300352" at bounding box center [413, 350] width 154 height 12
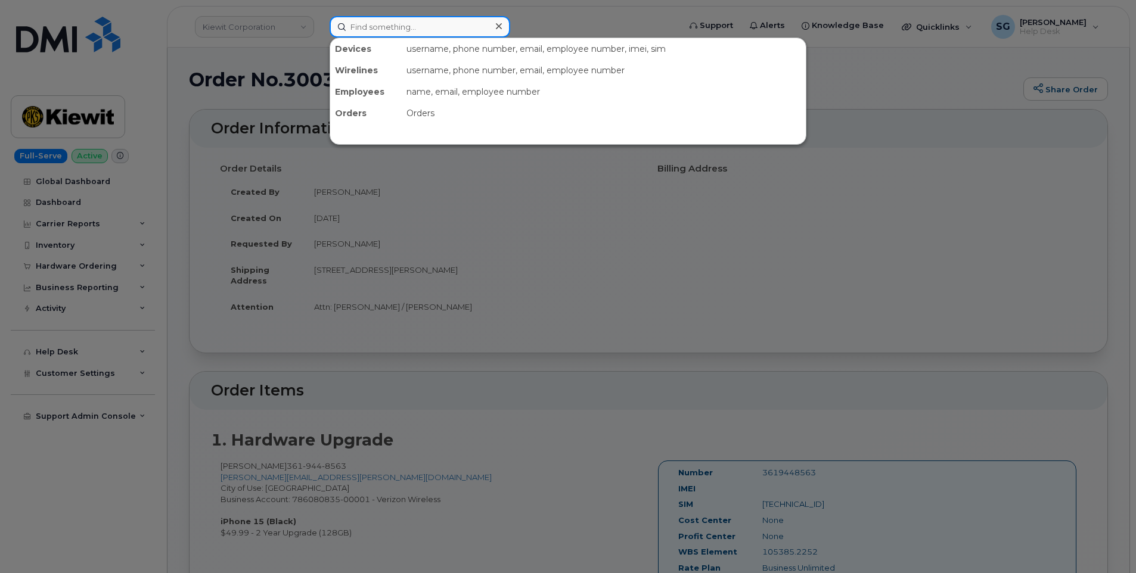
click at [418, 31] on input at bounding box center [420, 26] width 181 height 21
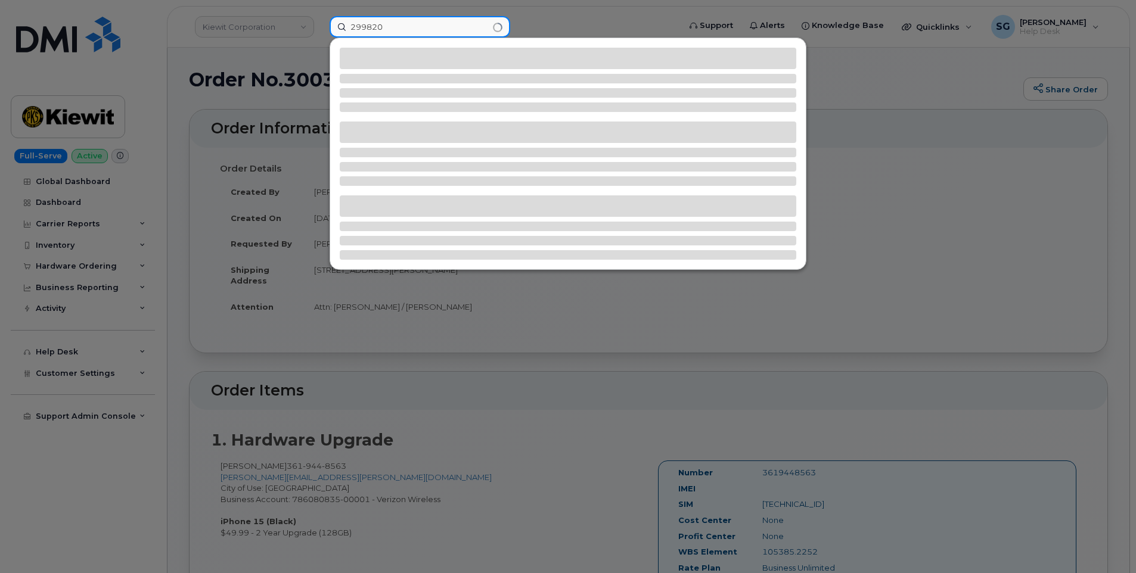
type input "299820"
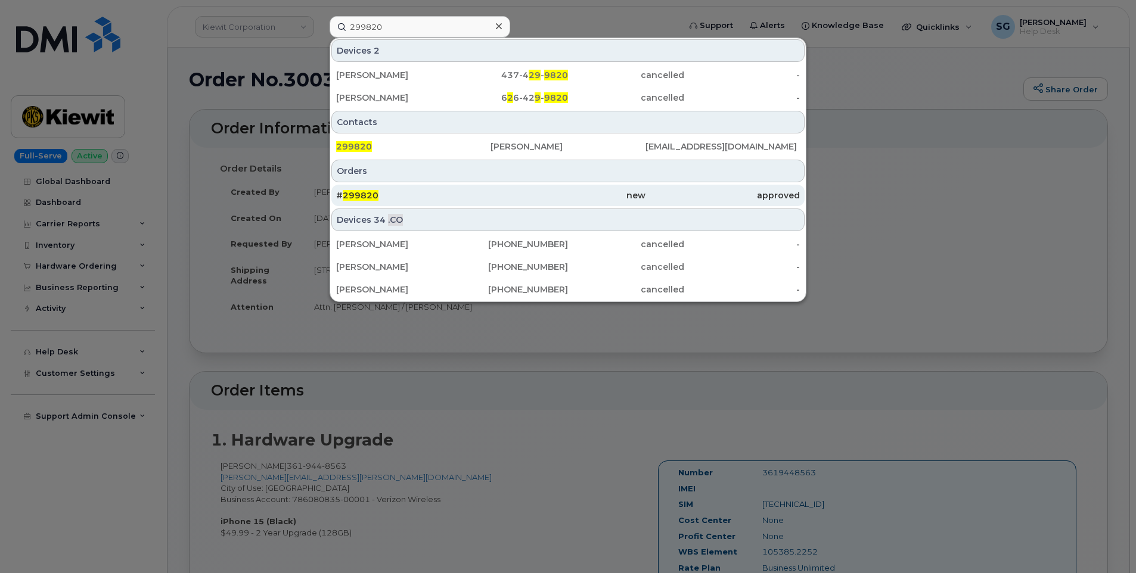
click at [434, 198] on div "# 299820" at bounding box center [413, 196] width 154 height 12
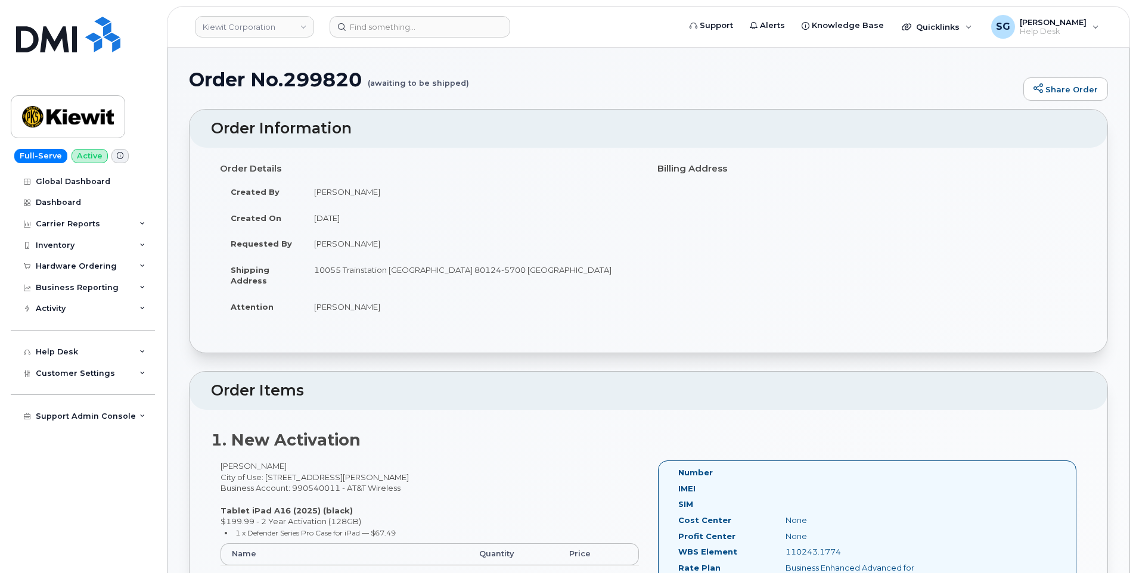
scroll to position [60, 0]
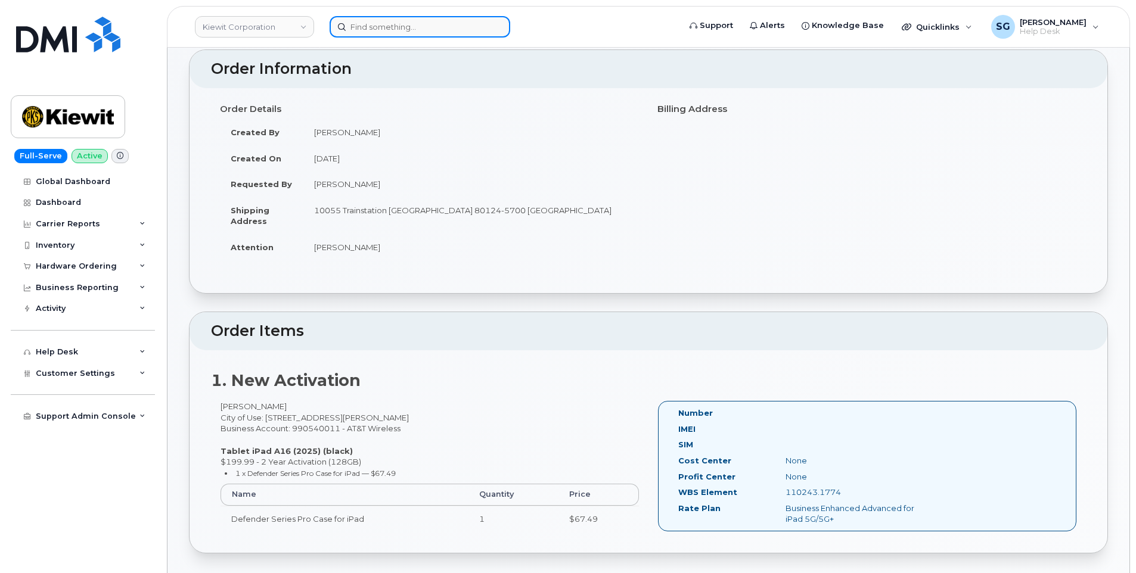
click at [358, 32] on input at bounding box center [420, 26] width 181 height 21
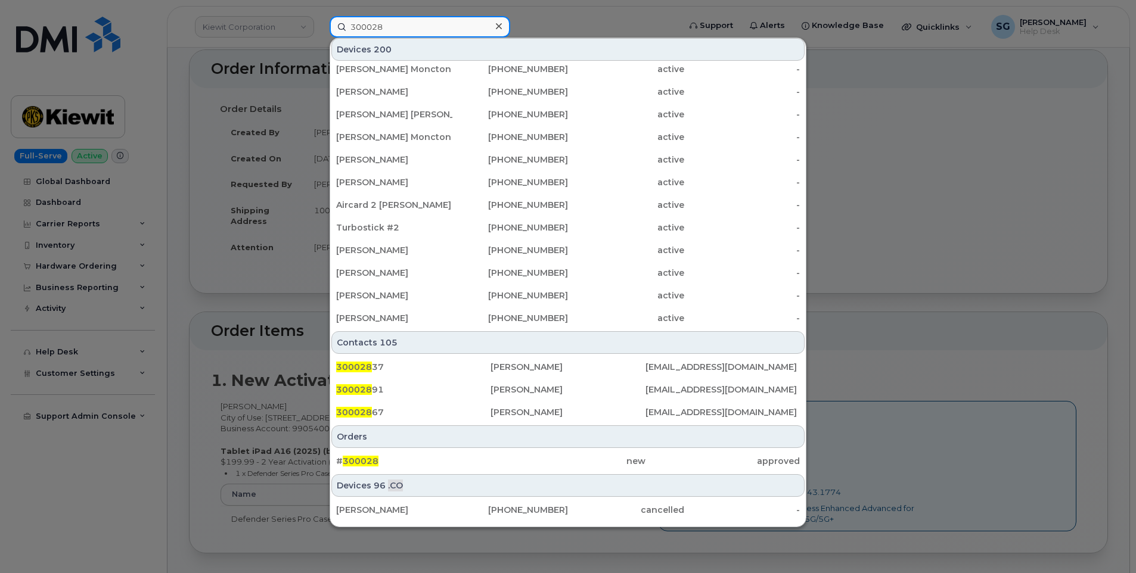
scroll to position [298, 0]
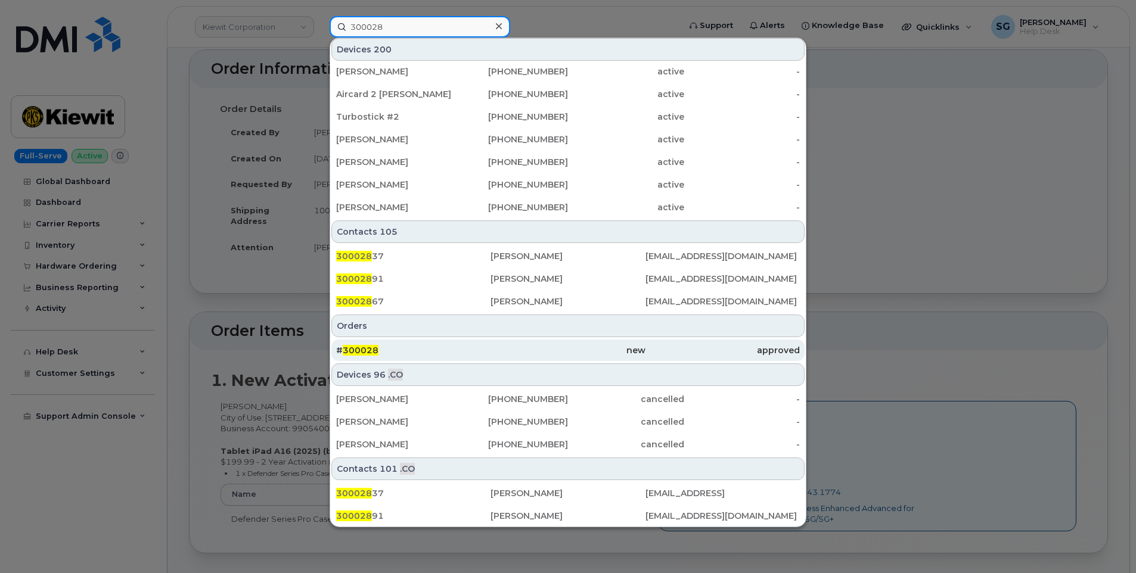
type input "300028"
drag, startPoint x: 459, startPoint y: 350, endPoint x: 480, endPoint y: 355, distance: 22.0
click at [459, 350] on div "# 300028" at bounding box center [413, 350] width 154 height 12
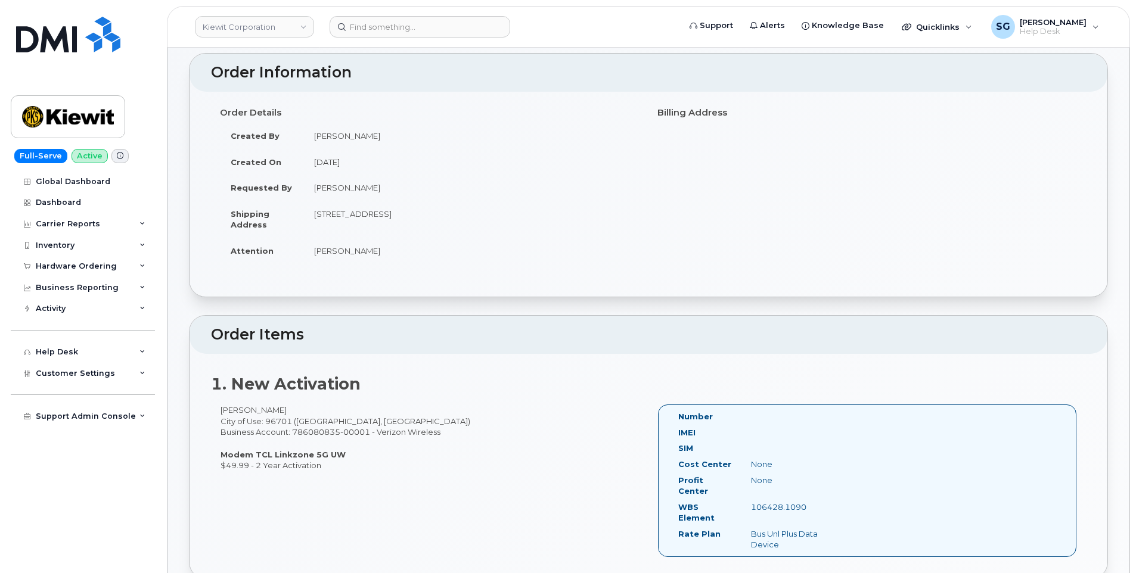
scroll to position [179, 0]
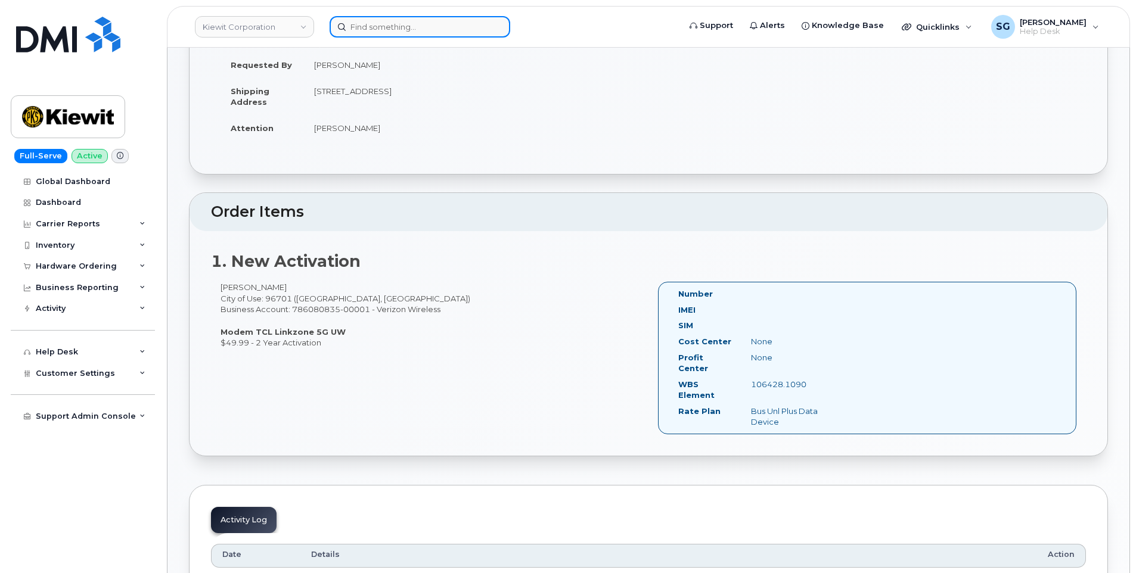
click at [458, 21] on input at bounding box center [420, 26] width 181 height 21
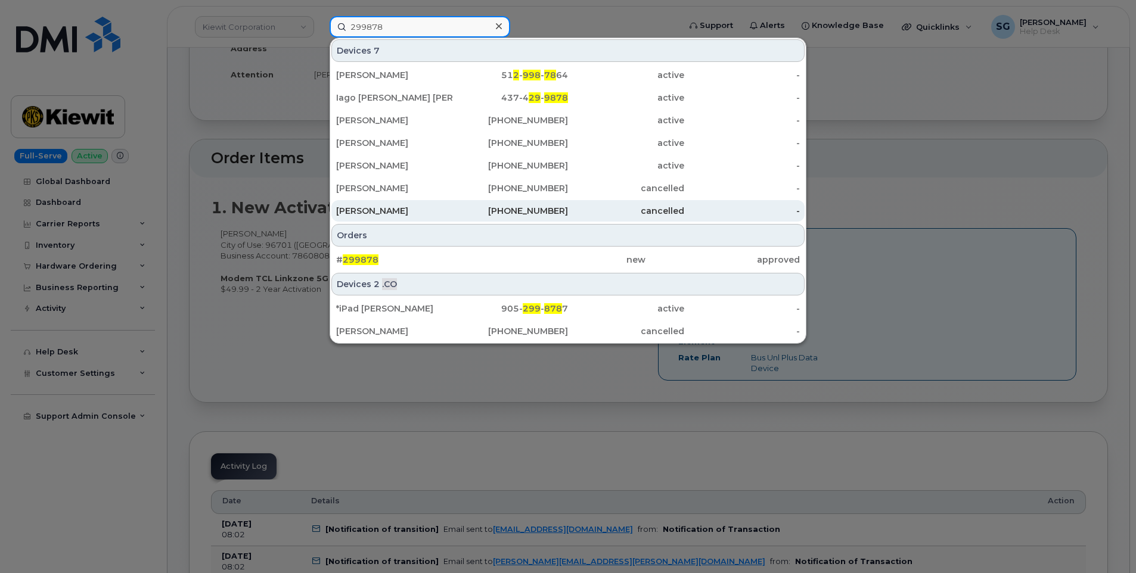
scroll to position [298, 0]
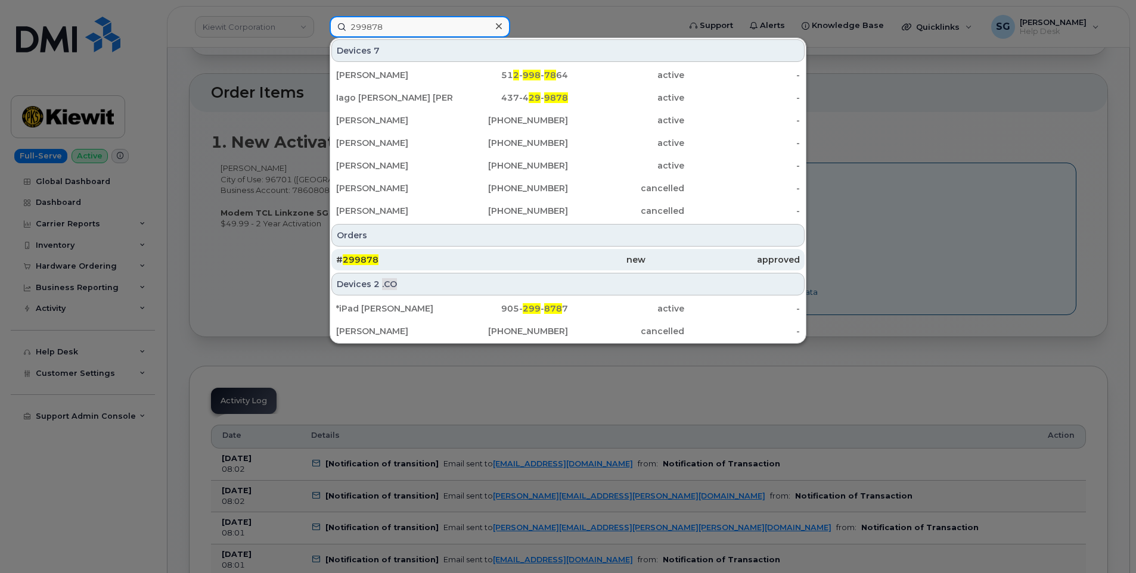
type input "299878"
drag, startPoint x: 468, startPoint y: 259, endPoint x: 484, endPoint y: 257, distance: 16.3
click at [468, 260] on div "# 299878" at bounding box center [413, 260] width 154 height 12
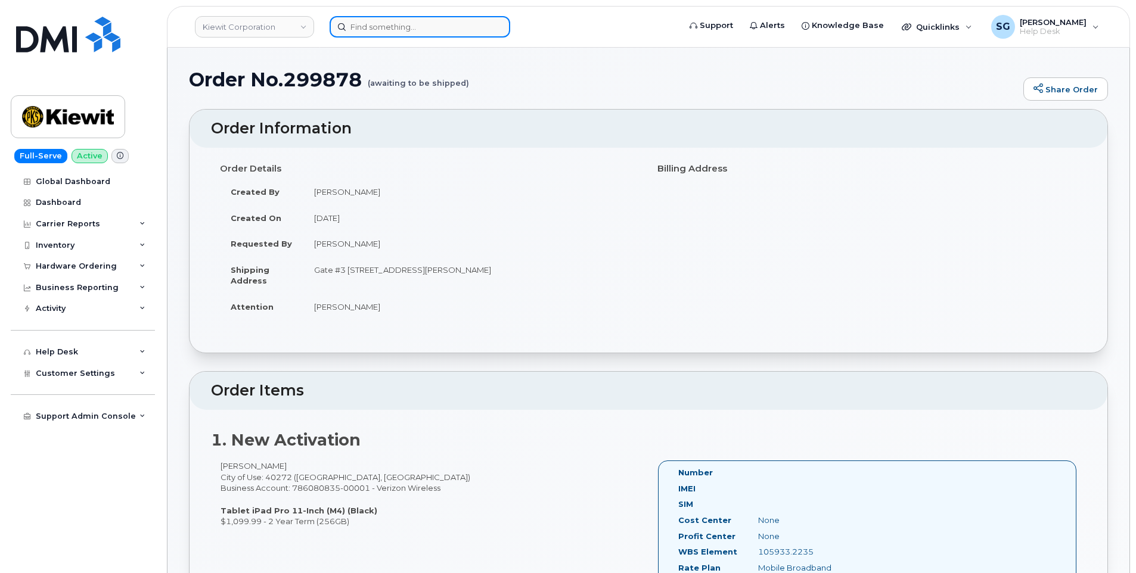
click at [465, 35] on input at bounding box center [420, 26] width 181 height 21
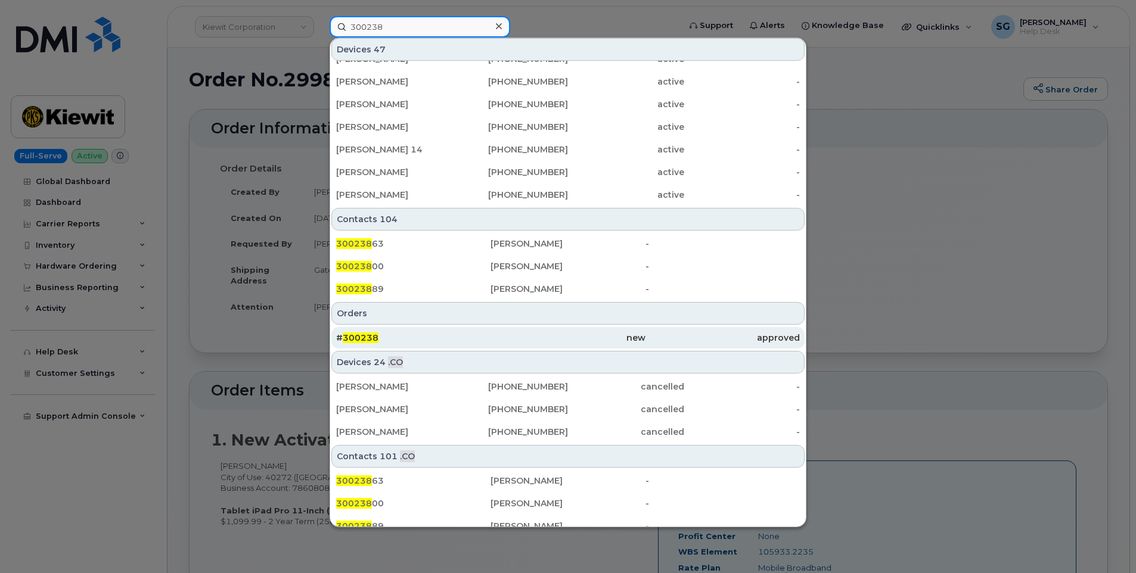
scroll to position [322, 0]
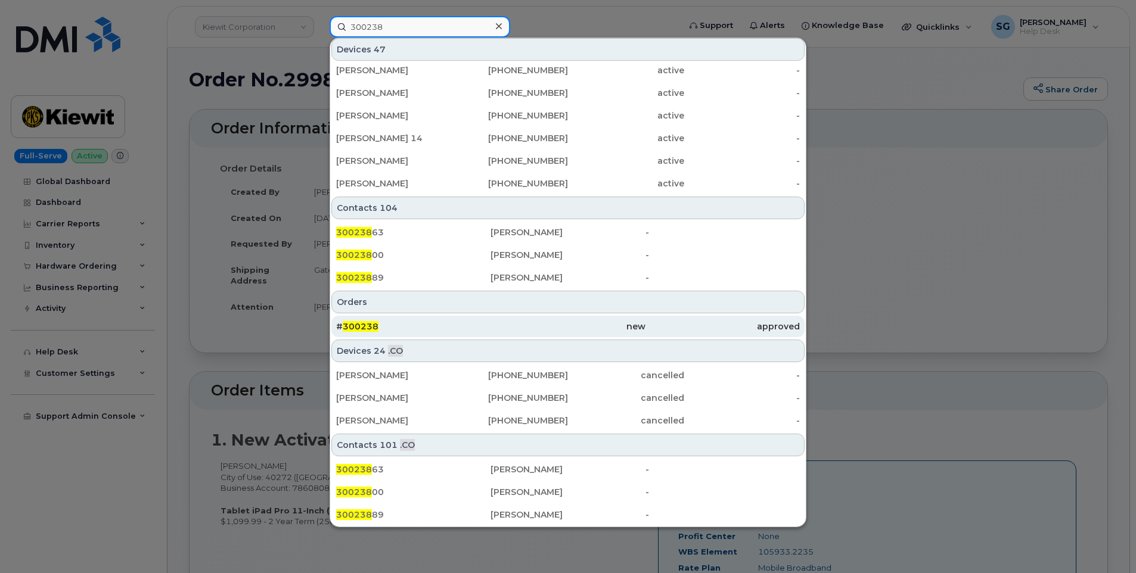
type input "300238"
click at [472, 323] on div "# 300238" at bounding box center [413, 327] width 154 height 12
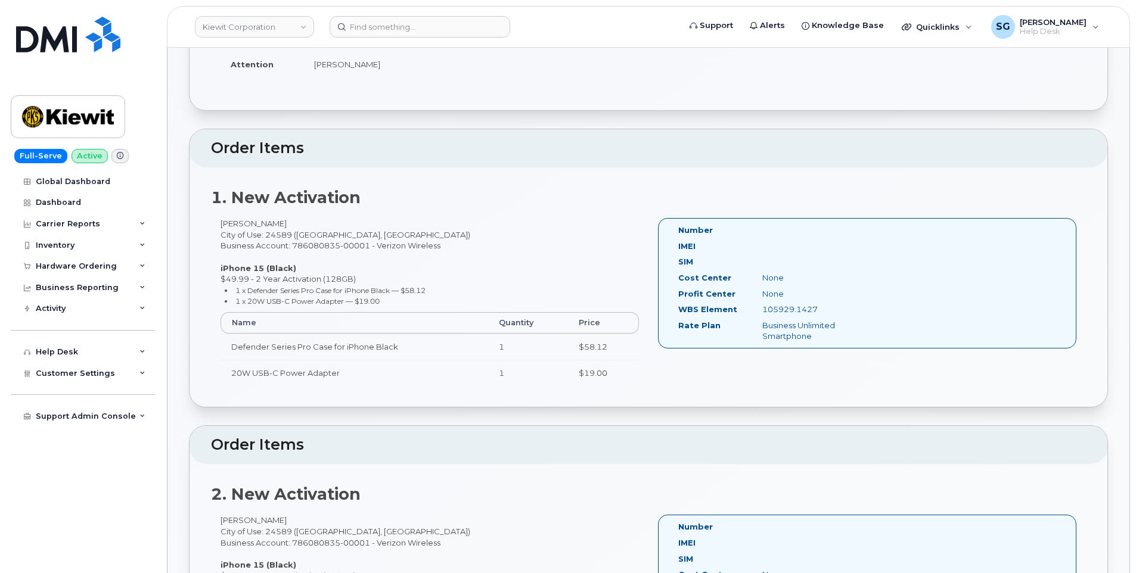
scroll to position [179, 0]
